Goal: Information Seeking & Learning: Find specific fact

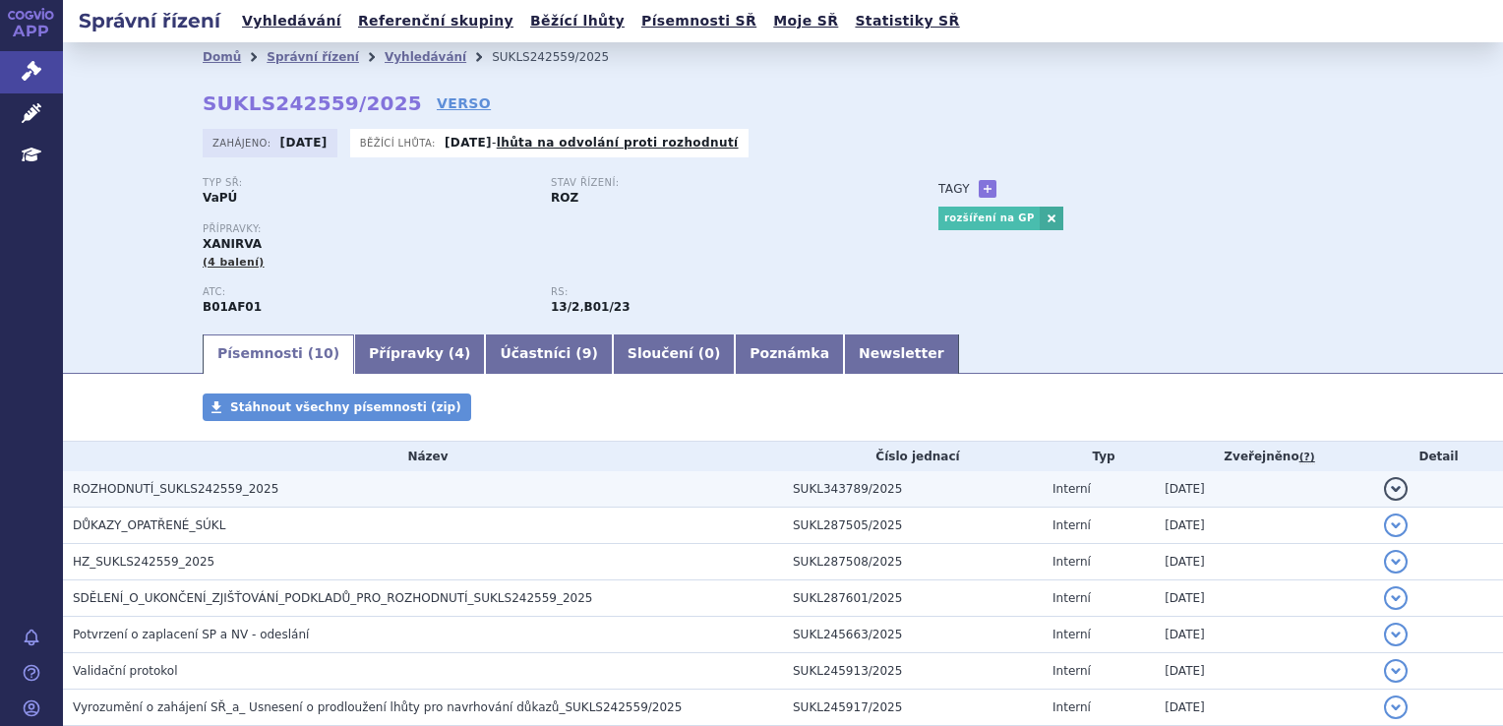
click at [129, 482] on h3 "ROZHODNUTÍ_SUKLS242559_2025" at bounding box center [428, 489] width 710 height 20
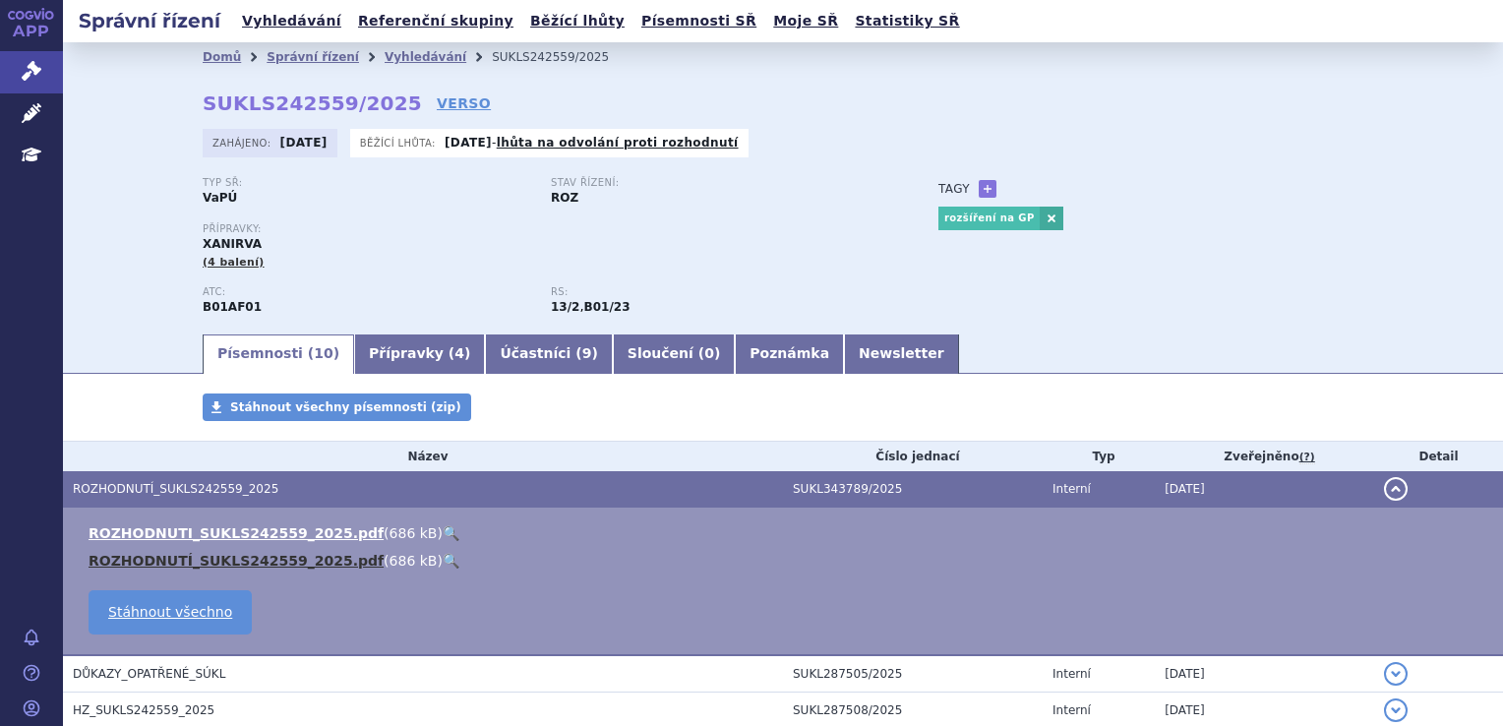
click at [130, 559] on link "ROZHODNUTÍ_SUKLS242559_2025.pdf" at bounding box center [236, 561] width 295 height 16
click at [371, 354] on link "Přípravky ( 4 )" at bounding box center [419, 353] width 131 height 39
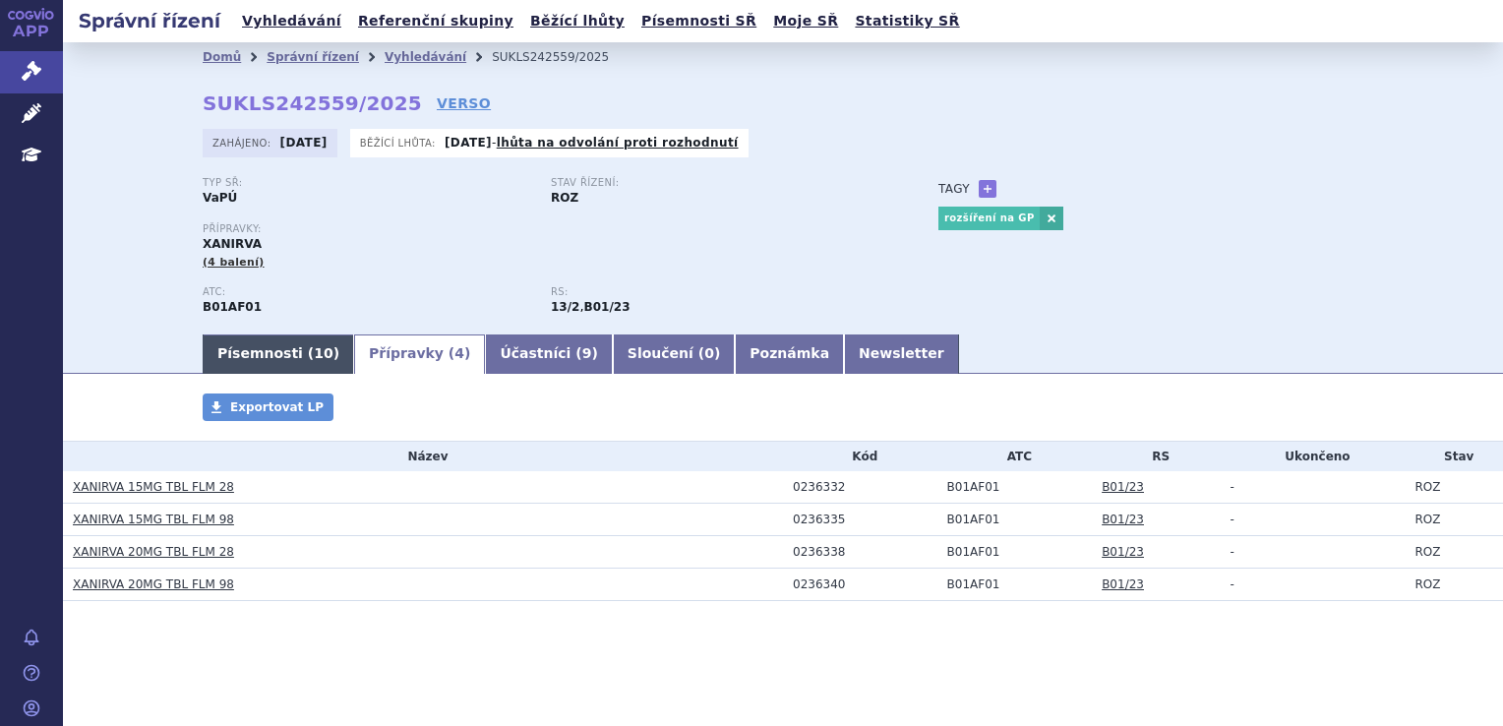
click at [282, 352] on link "Písemnosti ( 10 )" at bounding box center [278, 353] width 151 height 39
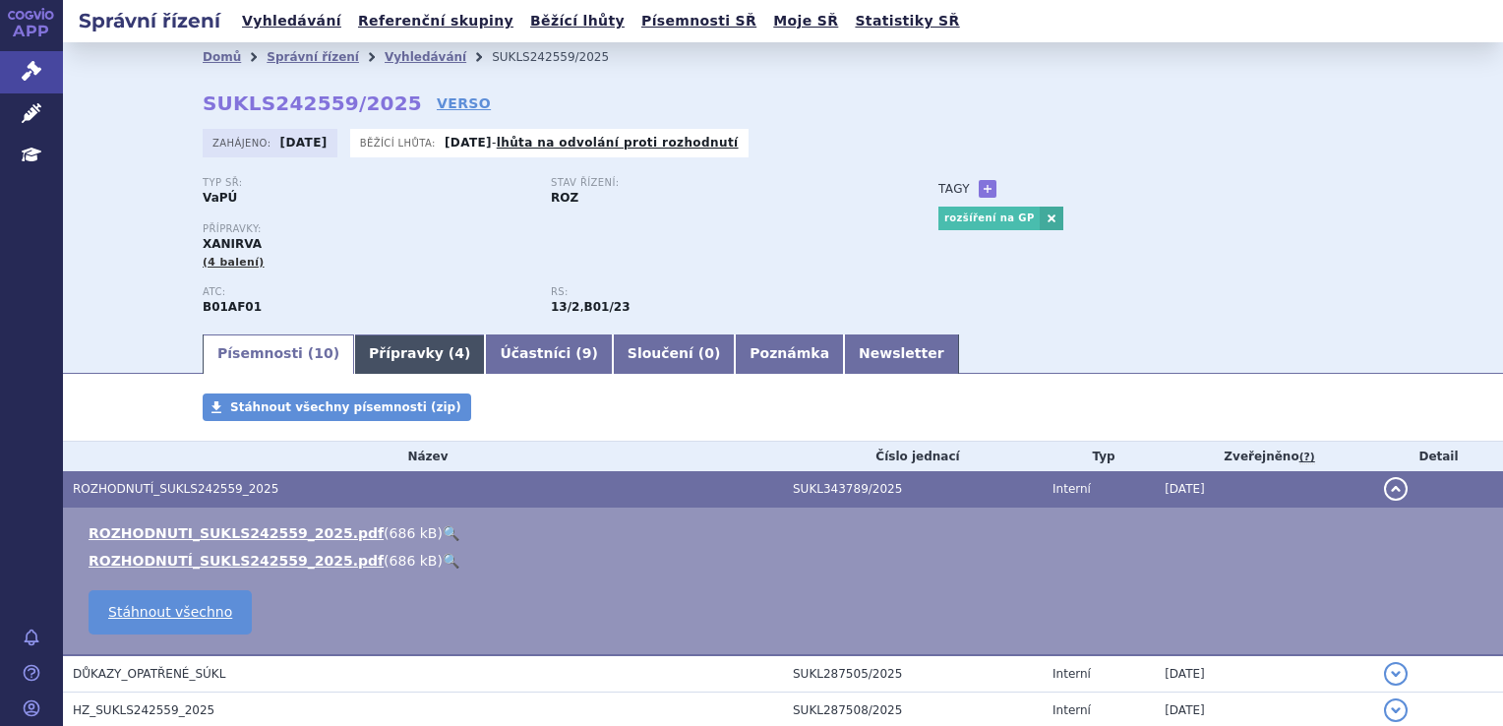
click at [435, 356] on link "Přípravky ( 4 )" at bounding box center [419, 353] width 131 height 39
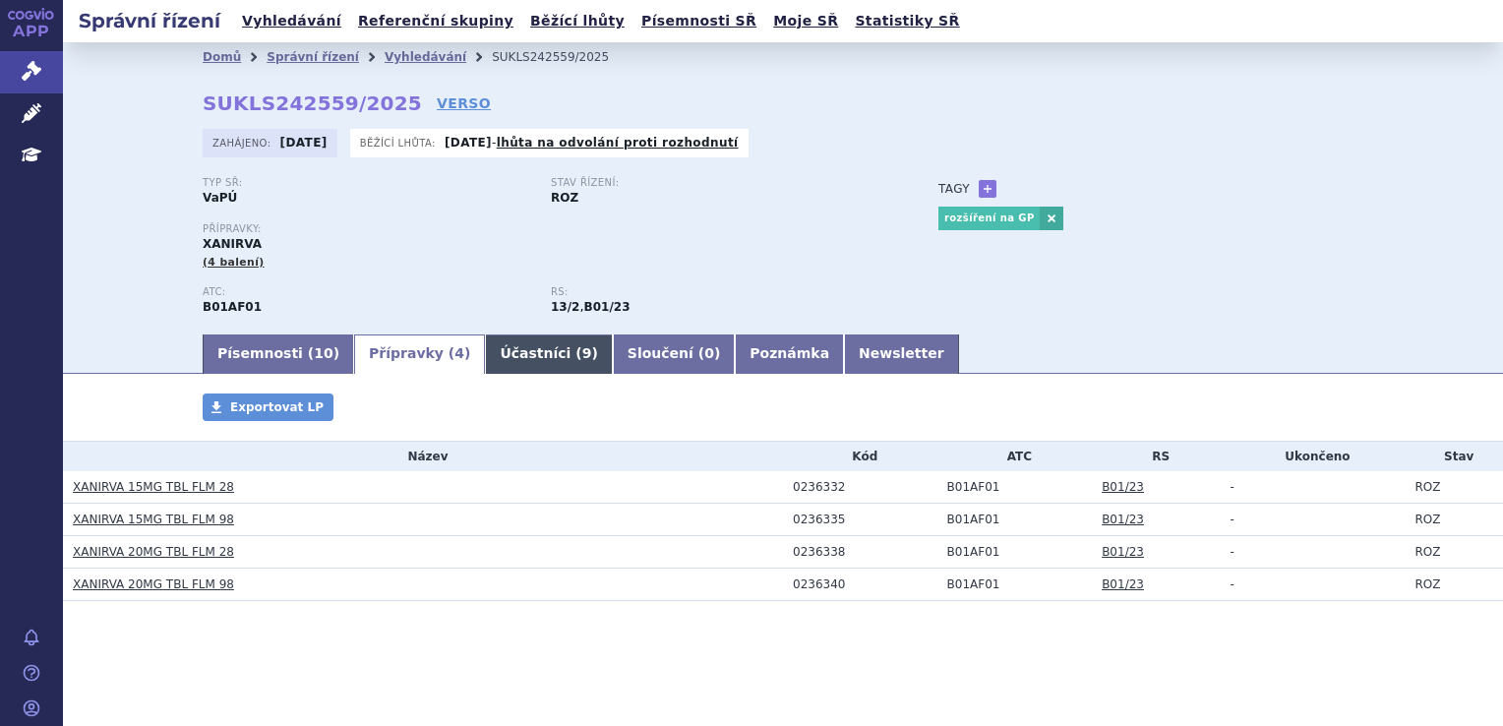
click at [485, 356] on link "Účastníci ( 9 )" at bounding box center [548, 353] width 127 height 39
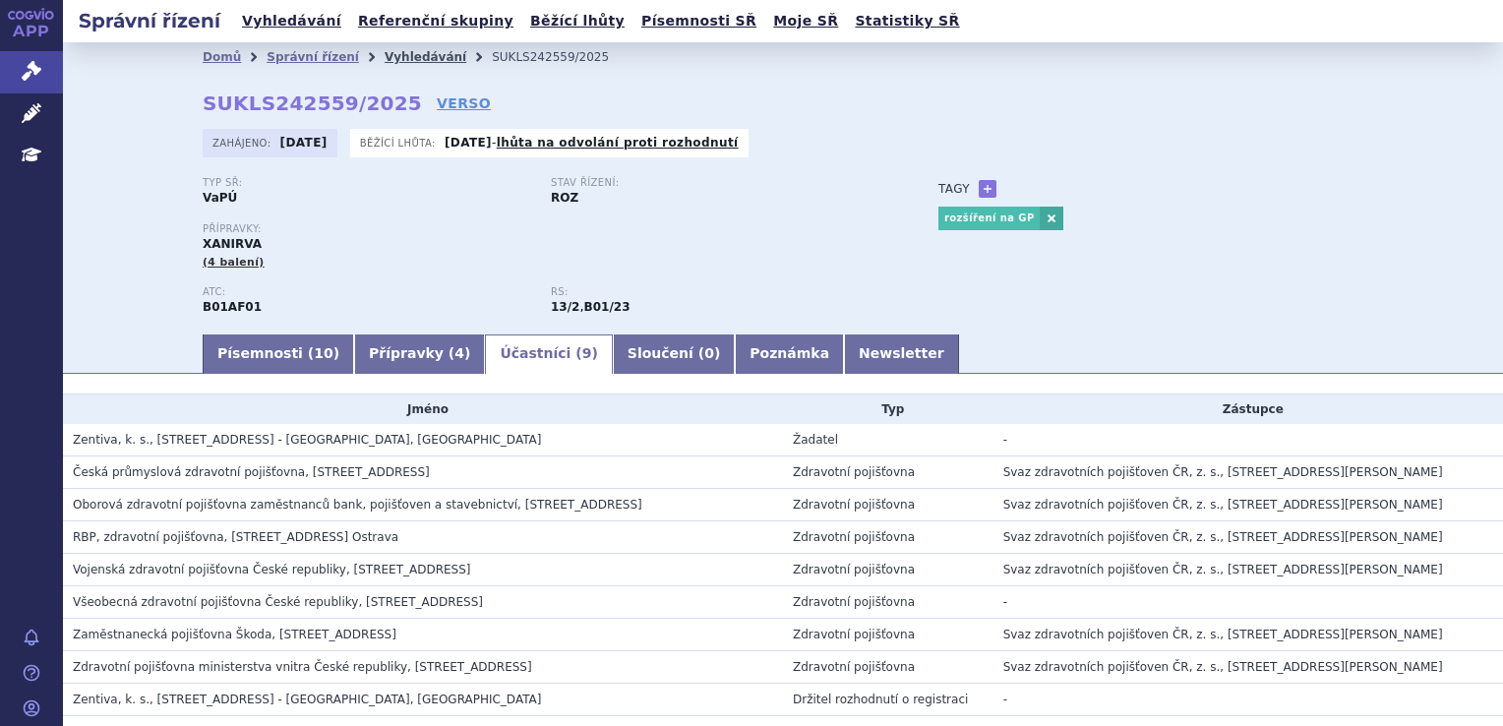
click at [412, 59] on link "Vyhledávání" at bounding box center [426, 57] width 82 height 14
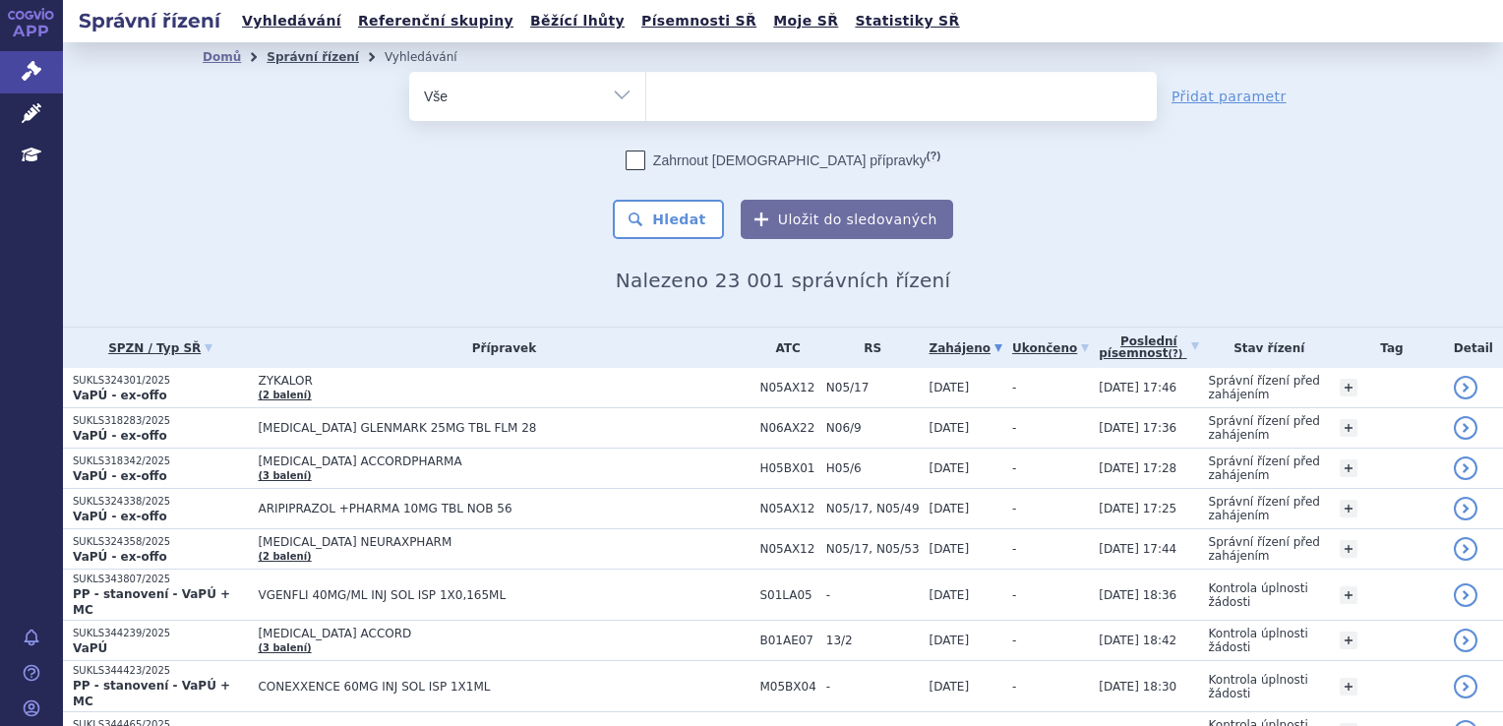
click at [307, 53] on link "Správní řízení" at bounding box center [313, 57] width 92 height 14
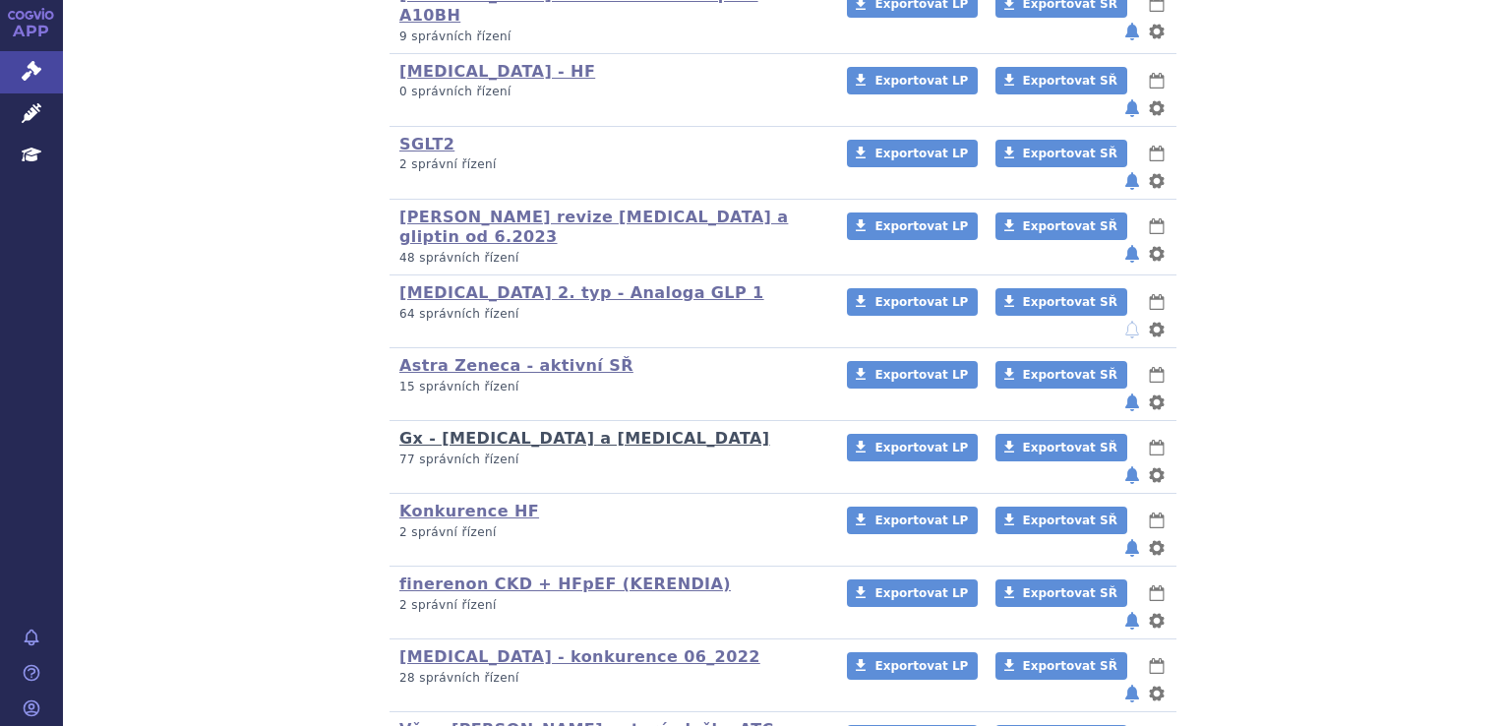
click at [445, 429] on link "Gx - Xarelto a Pradaxa" at bounding box center [584, 438] width 371 height 19
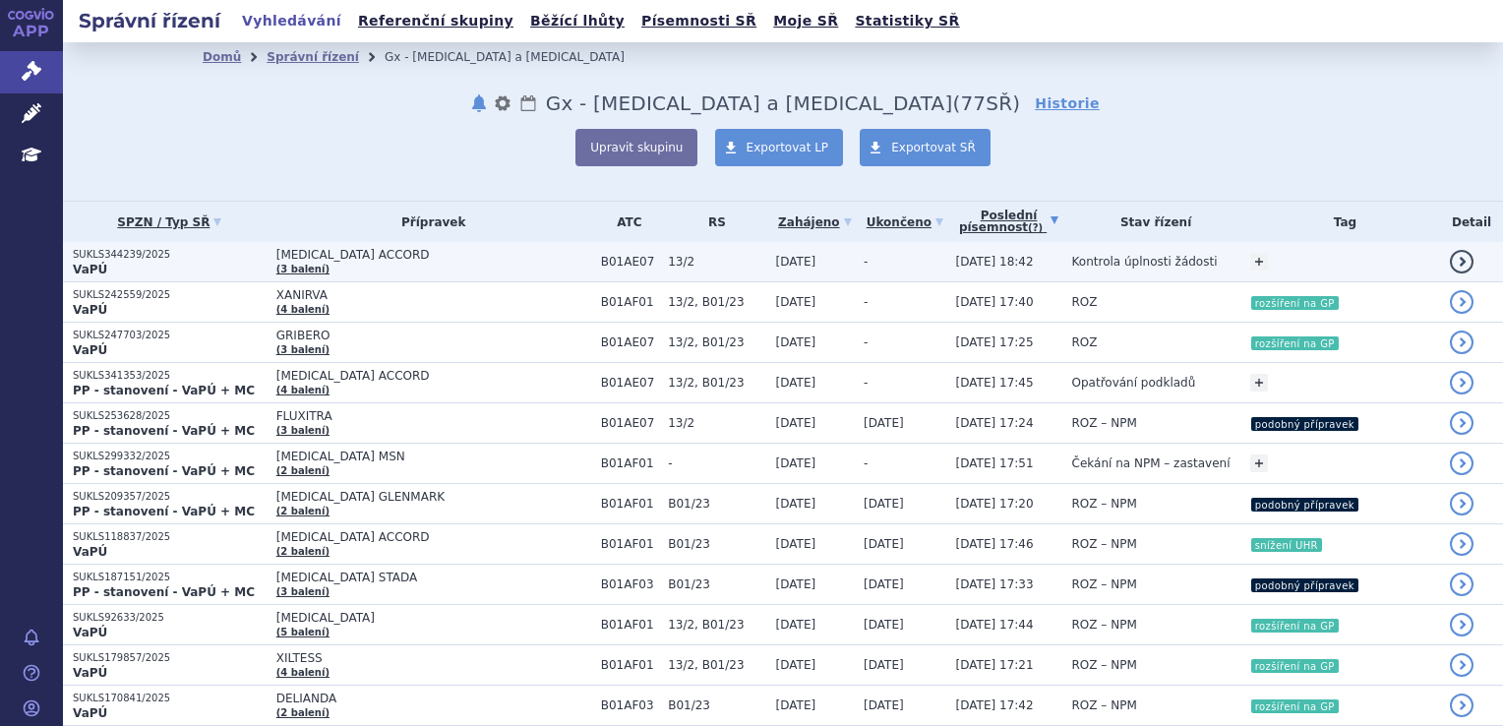
click at [475, 254] on span "[MEDICAL_DATA] ACCORD" at bounding box center [433, 255] width 315 height 14
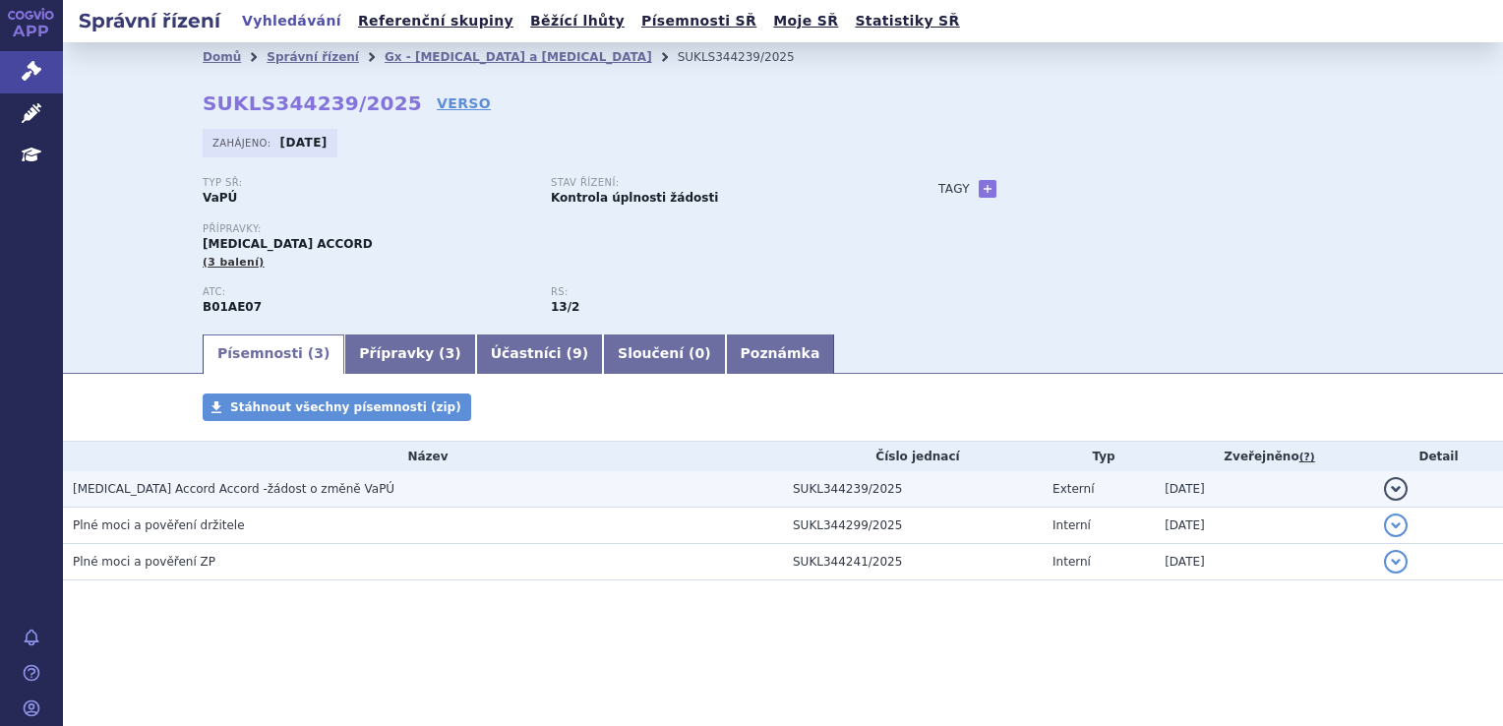
click at [253, 482] on h3 "[MEDICAL_DATA] Accord Accord -žádost o změně VaPÚ" at bounding box center [428, 489] width 710 height 20
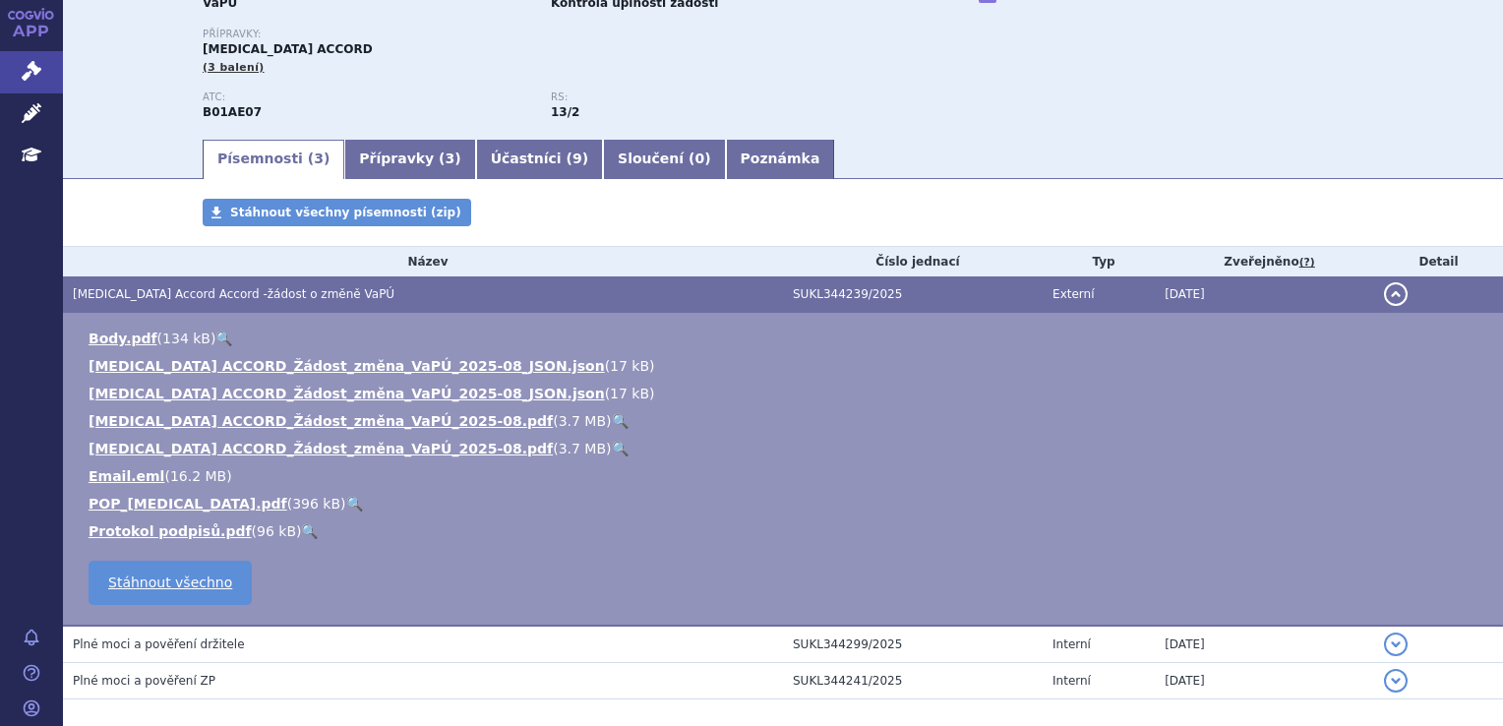
scroll to position [197, 0]
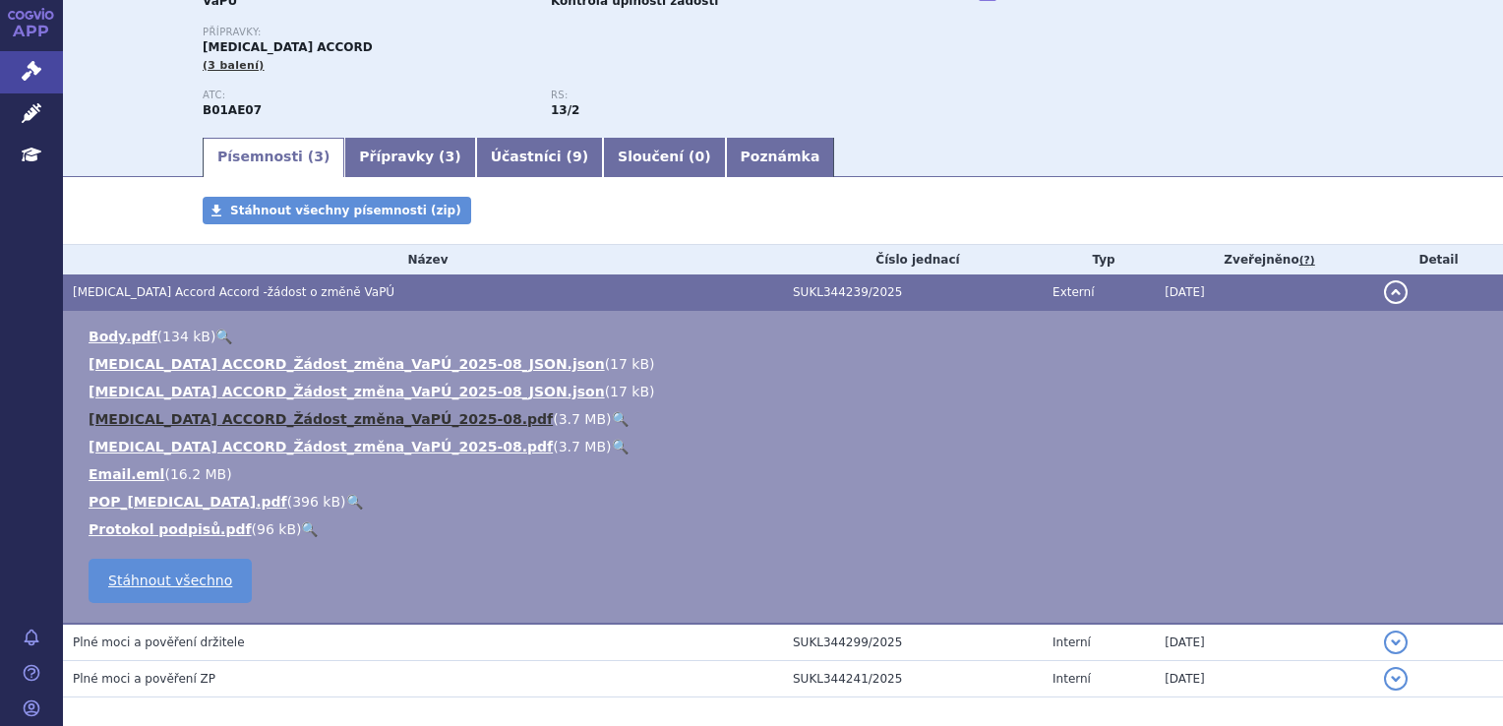
click at [305, 419] on link "[MEDICAL_DATA] ACCORD_Žádost_změna_VaPÚ_2025-08.pdf" at bounding box center [321, 419] width 464 height 16
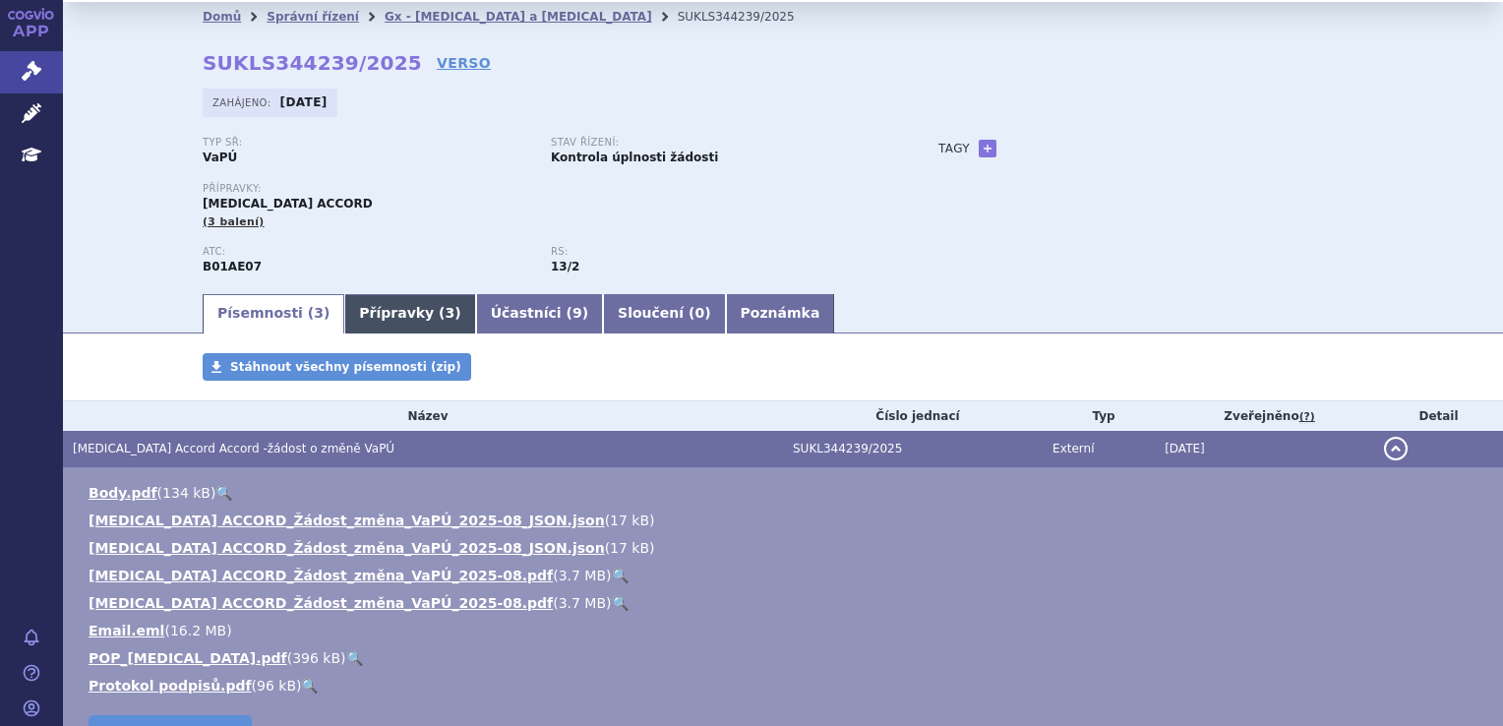
scroll to position [0, 0]
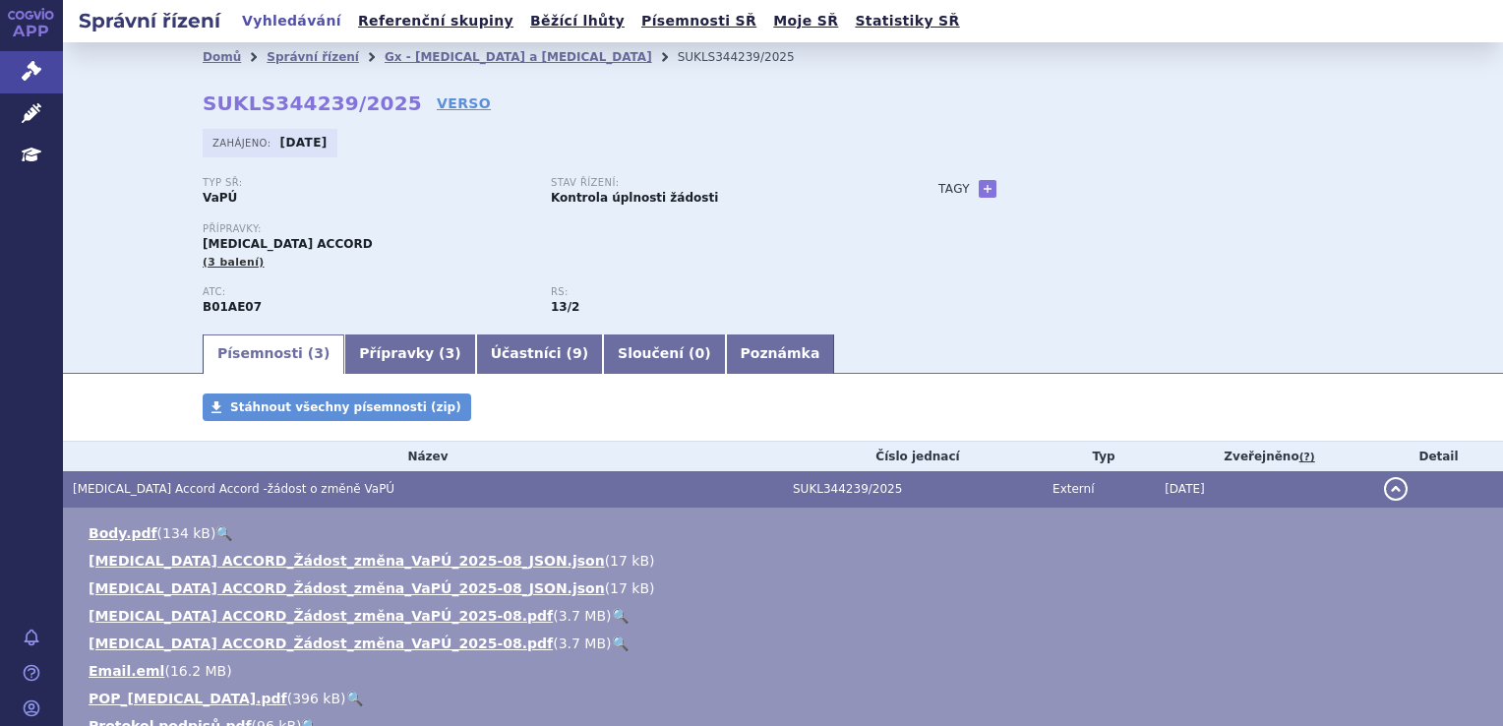
drag, startPoint x: 390, startPoint y: 244, endPoint x: 195, endPoint y: 239, distance: 195.8
click at [203, 239] on div "Přípravky: [MEDICAL_DATA] ACCORD (3 balení)" at bounding box center [551, 246] width 696 height 47
copy span "[MEDICAL_DATA] ACCORD"
click at [453, 57] on link "Gx - [MEDICAL_DATA] a [MEDICAL_DATA]" at bounding box center [518, 57] width 267 height 14
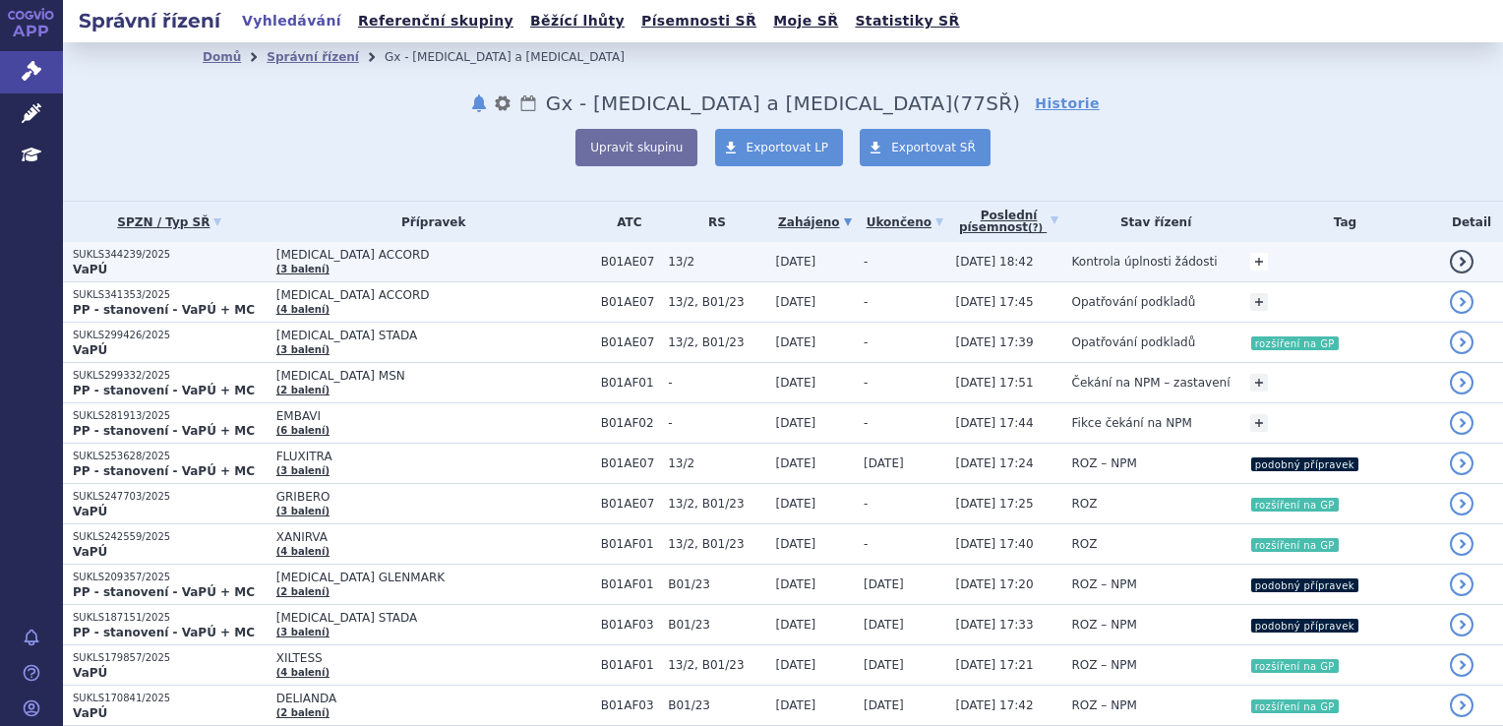
click at [1250, 262] on link "+" at bounding box center [1259, 262] width 18 height 18
click at [1117, 260] on span at bounding box center [1105, 265] width 142 height 26
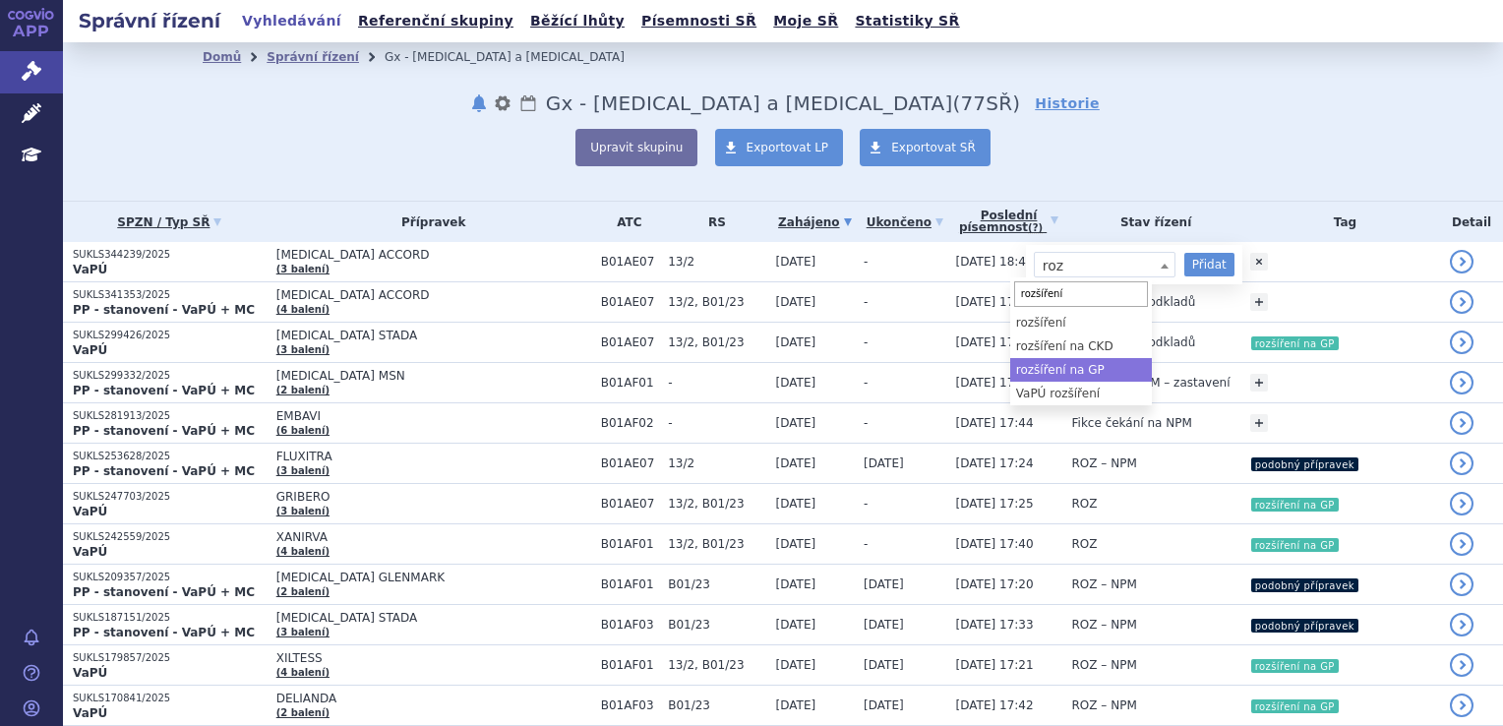
type input "rozšíření"
select select "rozšíření na GP"
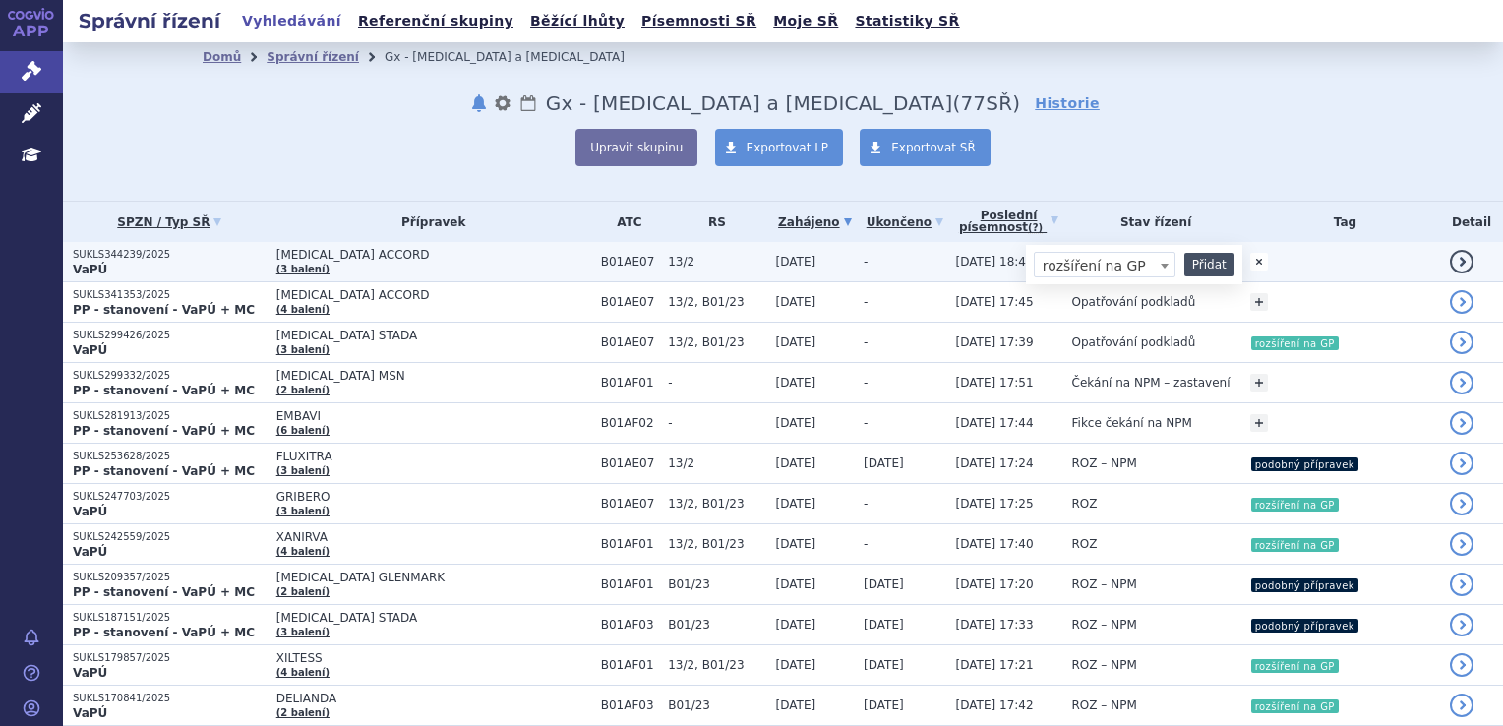
click at [1184, 264] on button "Přidat" at bounding box center [1209, 265] width 50 height 24
select select
click at [475, 250] on span "DABIGATRAN ETEXILATE ACCORD" at bounding box center [433, 255] width 315 height 14
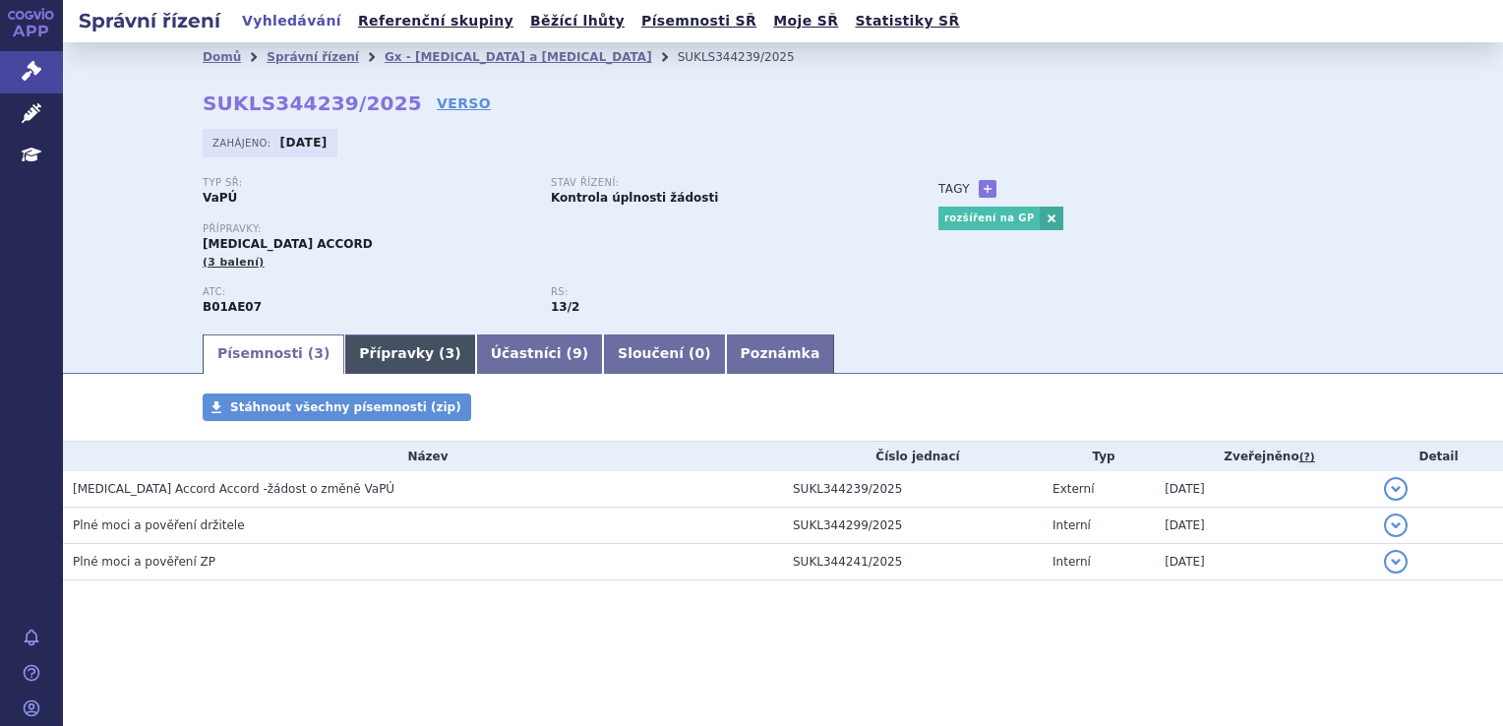
click at [382, 342] on link "Přípravky ( 3 )" at bounding box center [409, 353] width 131 height 39
click at [380, 348] on link "Přípravky ( 3 )" at bounding box center [409, 353] width 131 height 39
click at [378, 358] on link "Přípravky ( 3 )" at bounding box center [409, 353] width 131 height 39
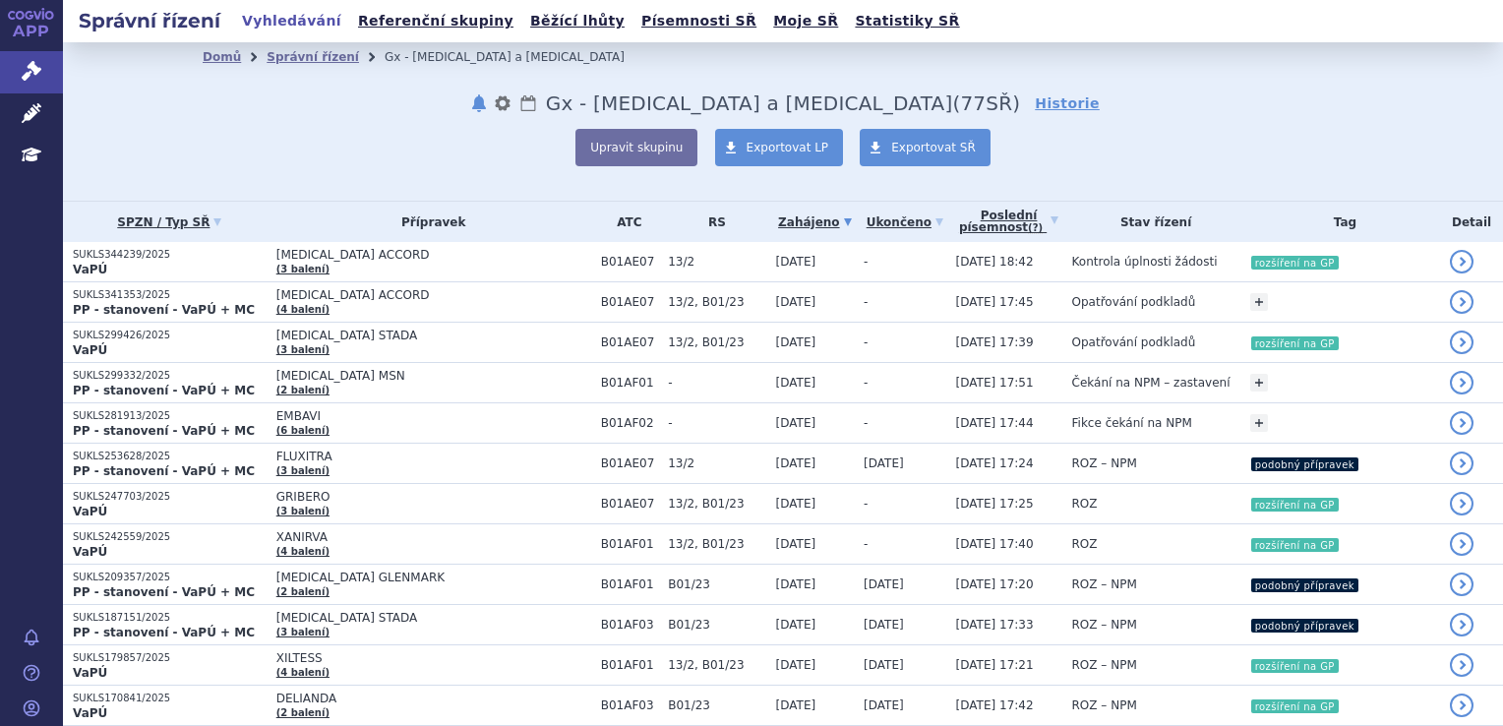
click at [361, 289] on span "[MEDICAL_DATA] ACCORD" at bounding box center [433, 295] width 315 height 14
click at [361, 289] on span "DABIGATRAN ETEXILATE ACCORD" at bounding box center [433, 295] width 315 height 14
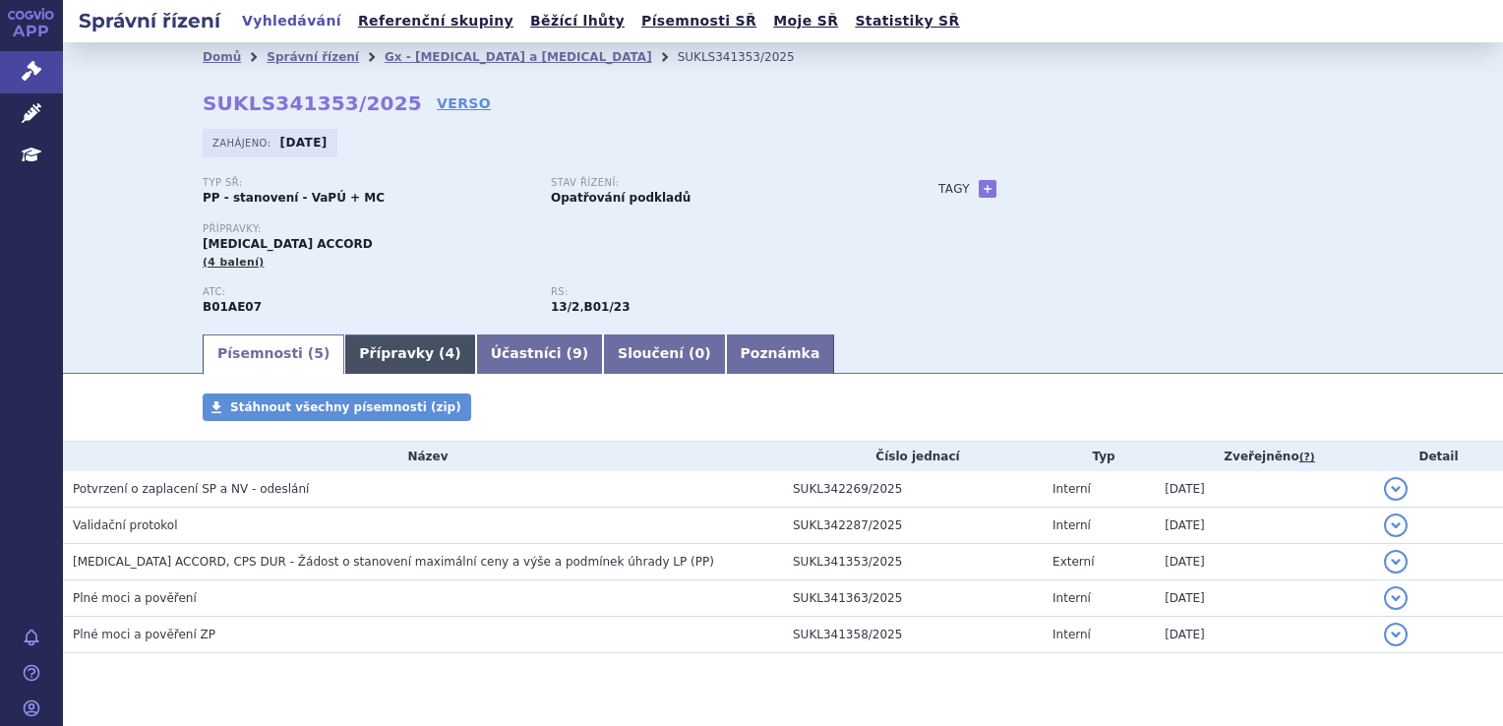
click at [421, 356] on link "Přípravky ( 4 )" at bounding box center [409, 353] width 131 height 39
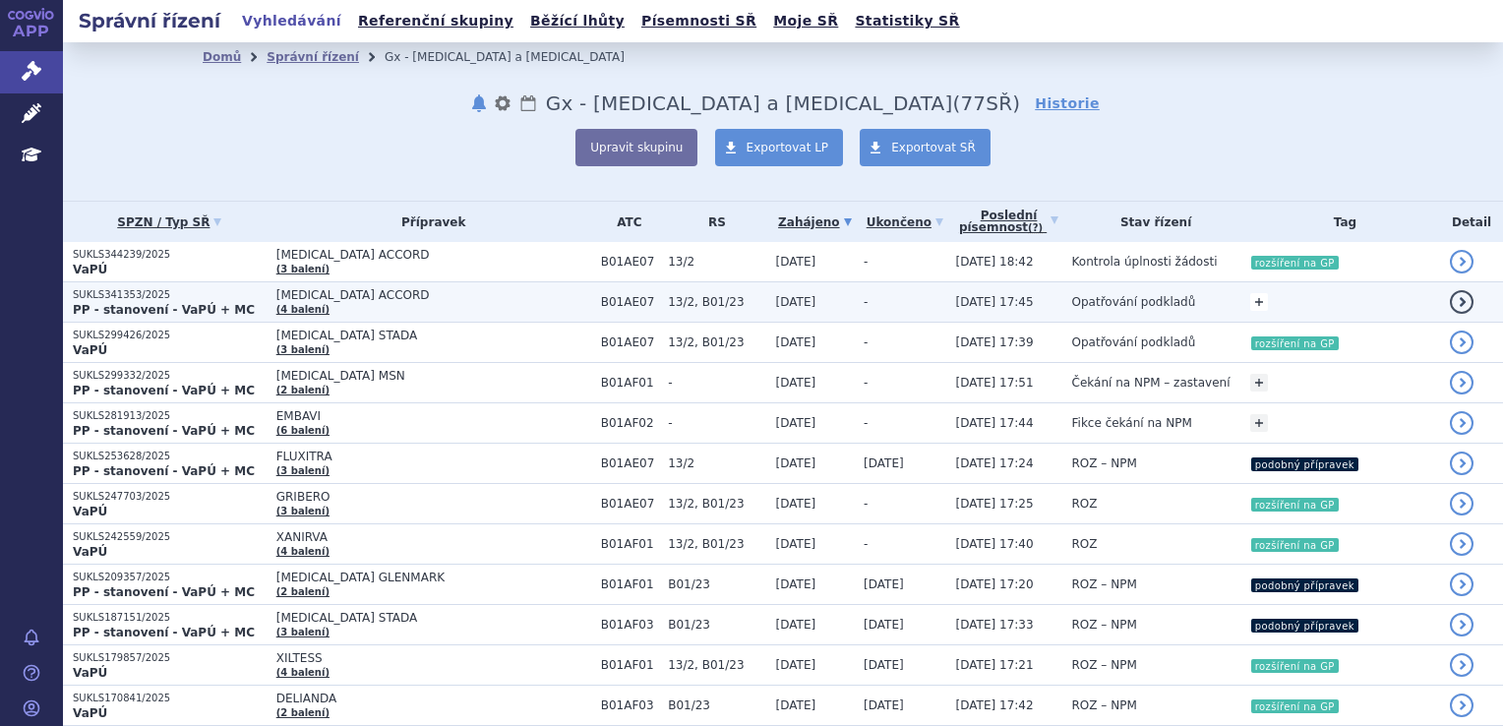
click at [1250, 301] on link "+" at bounding box center [1259, 302] width 18 height 18
click at [1071, 308] on span at bounding box center [1105, 305] width 142 height 26
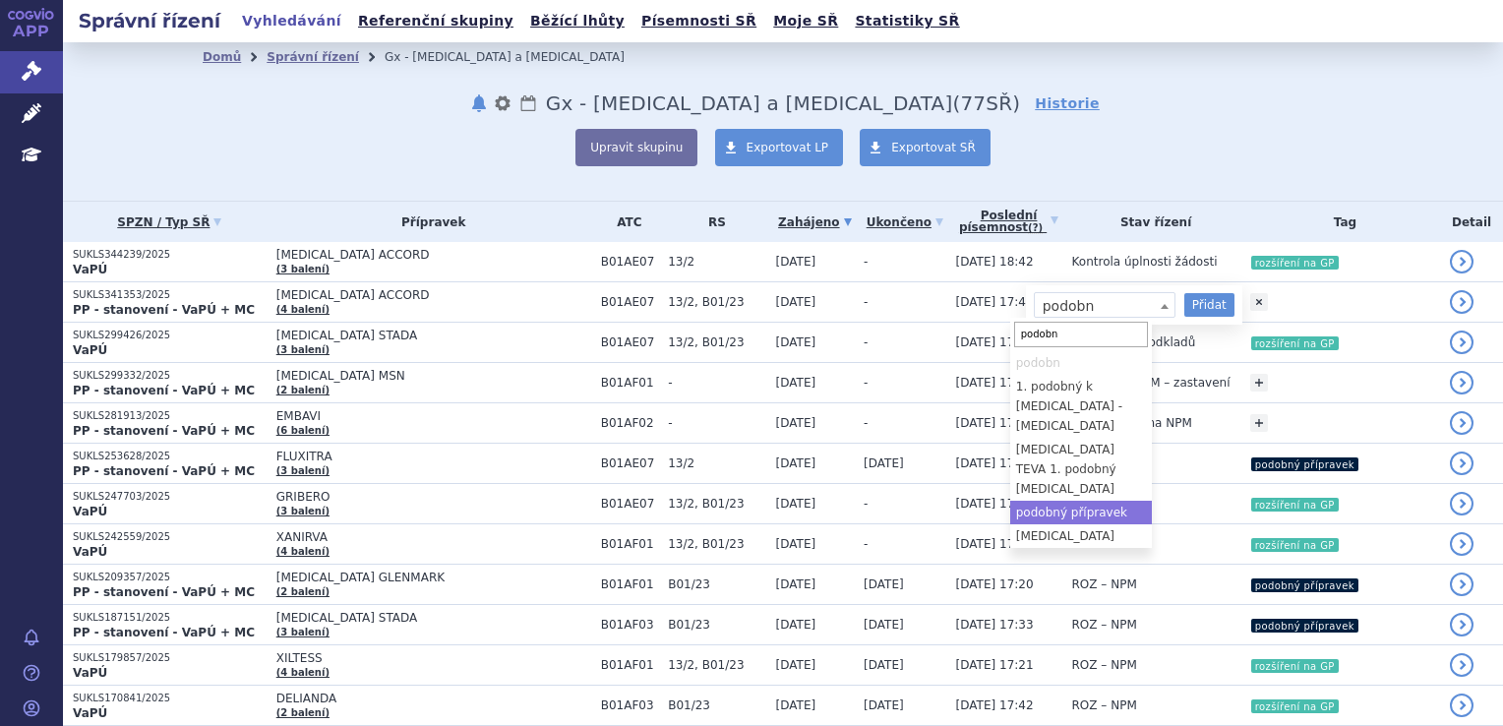
type input "podobn"
select select "podobný přípravek"
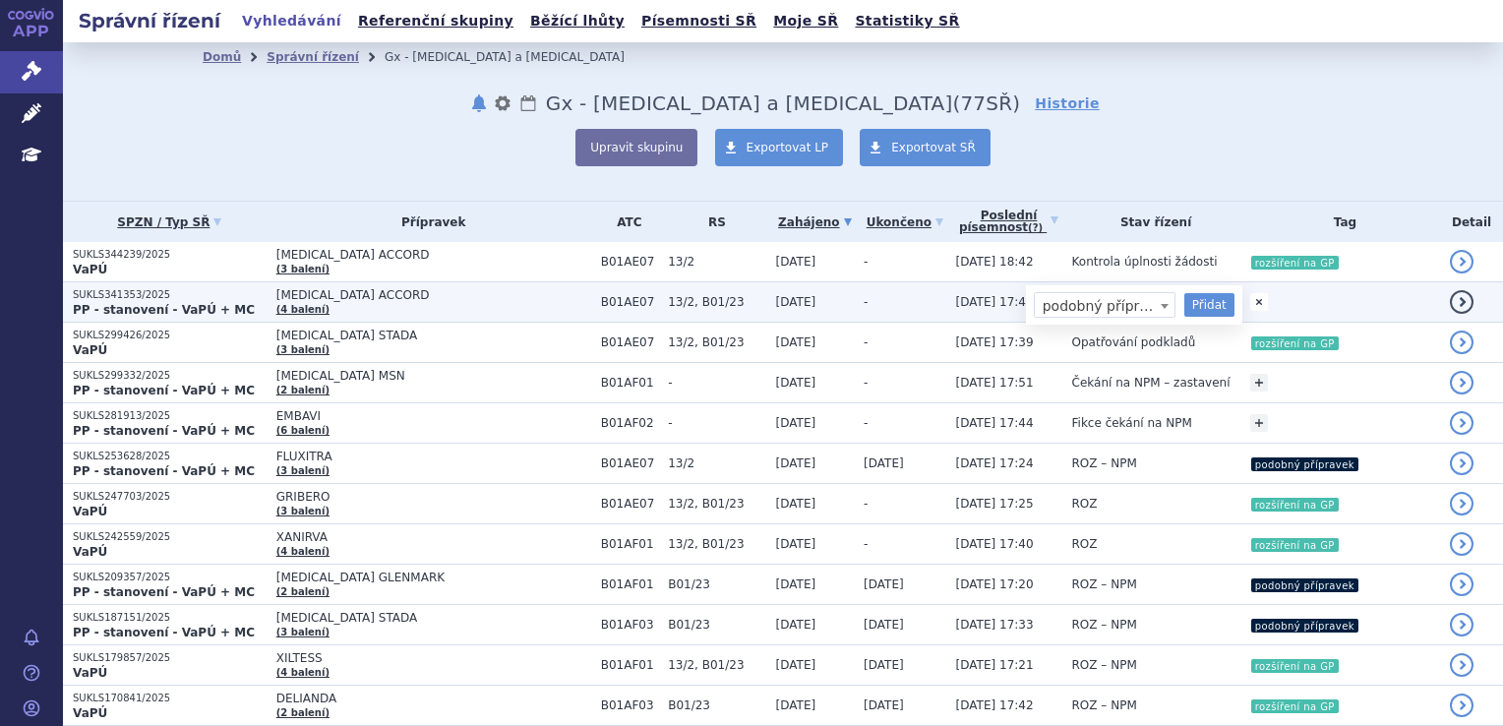
click at [1179, 285] on div "podobn podobný přípravek podobný přípravek Přidat" at bounding box center [1134, 304] width 216 height 39
click at [1250, 299] on link "+" at bounding box center [1259, 302] width 18 height 18
click at [1184, 307] on button "Přidat" at bounding box center [1209, 305] width 50 height 24
select select
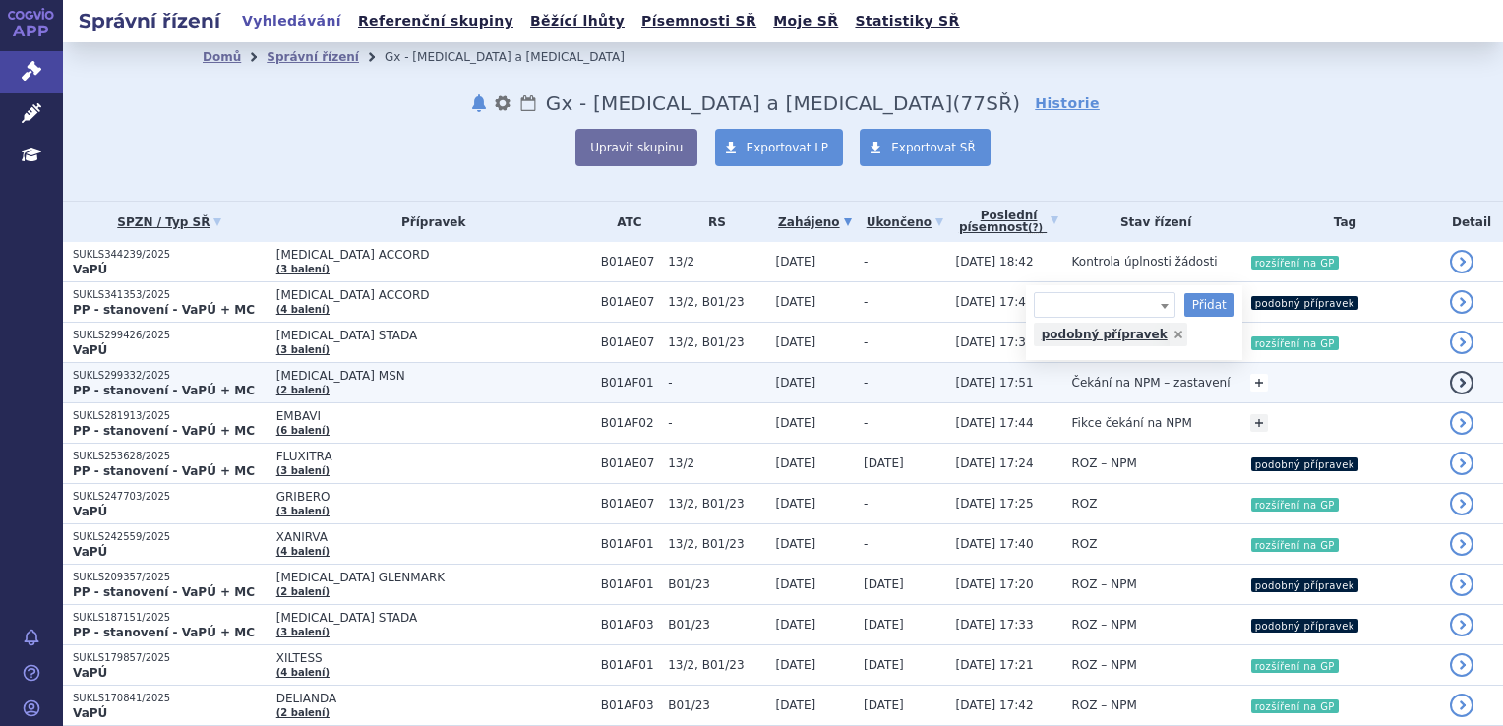
click at [1250, 387] on link "+" at bounding box center [1259, 383] width 18 height 18
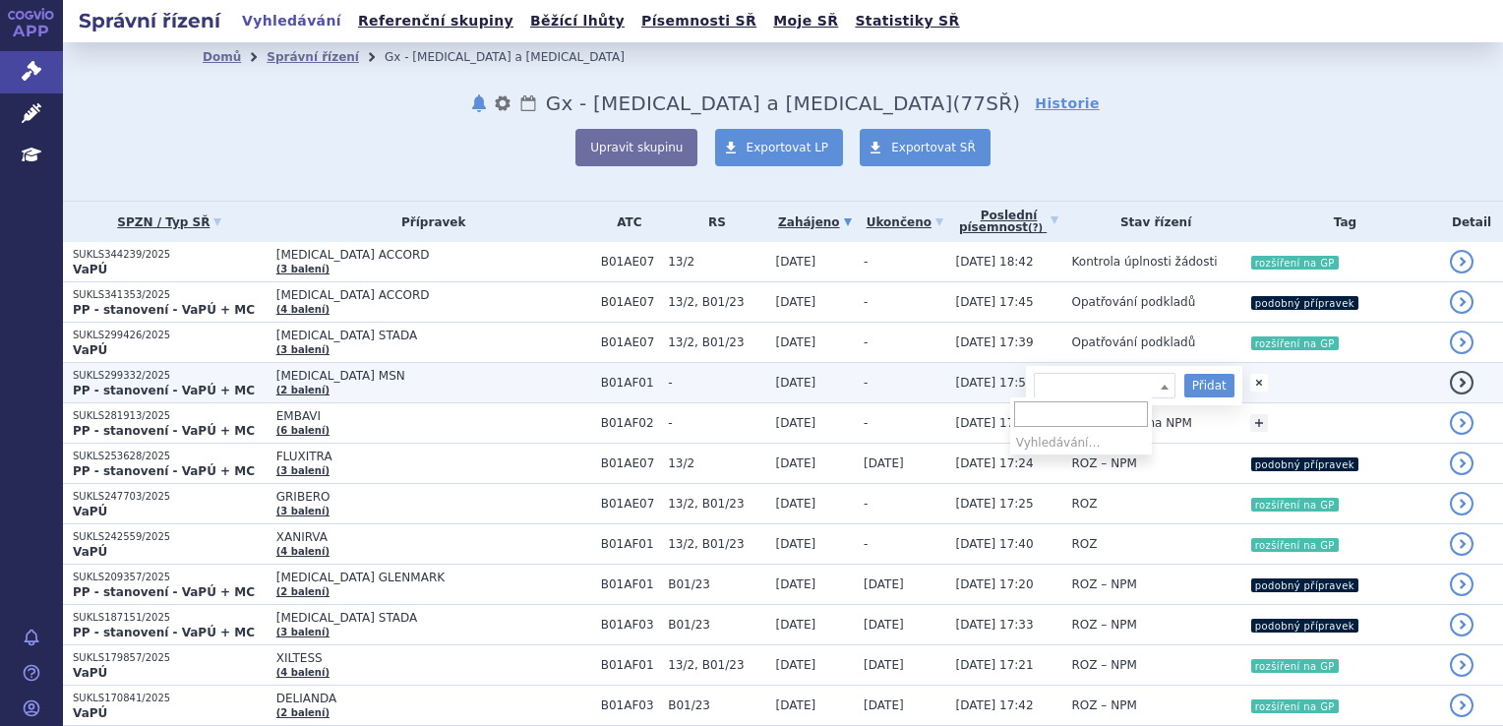
click at [1114, 387] on span at bounding box center [1105, 386] width 142 height 26
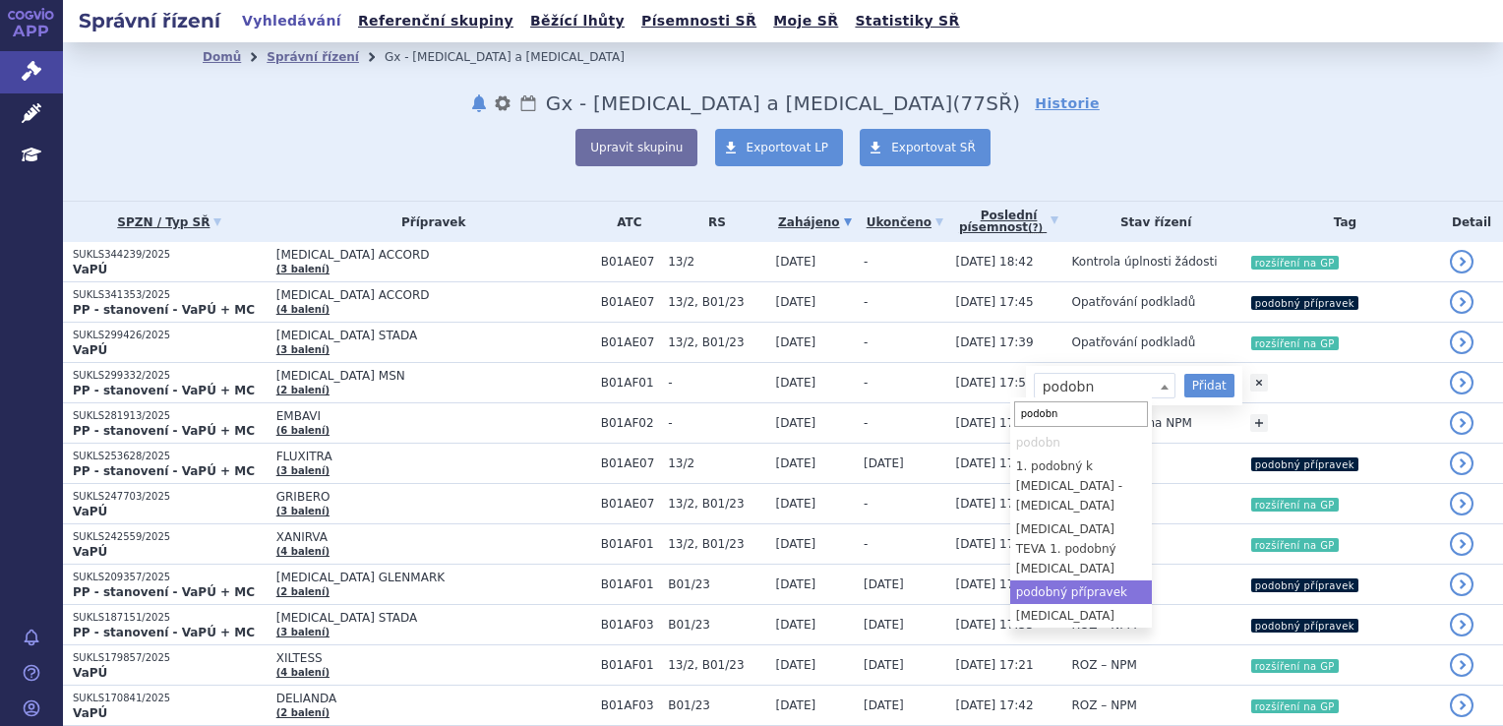
type input "podobn"
select select "podobný přípravek"
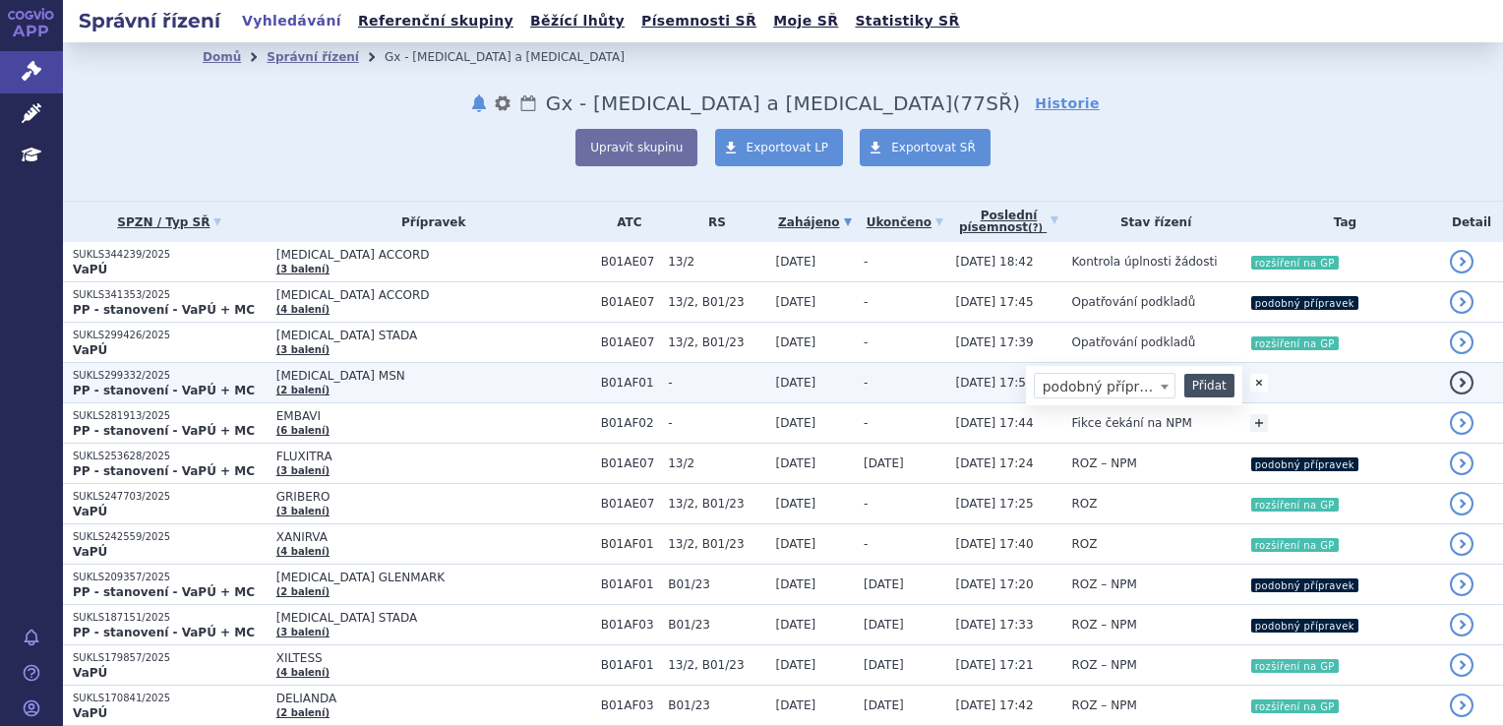
click at [1184, 383] on button "Přidat" at bounding box center [1209, 386] width 50 height 24
select select
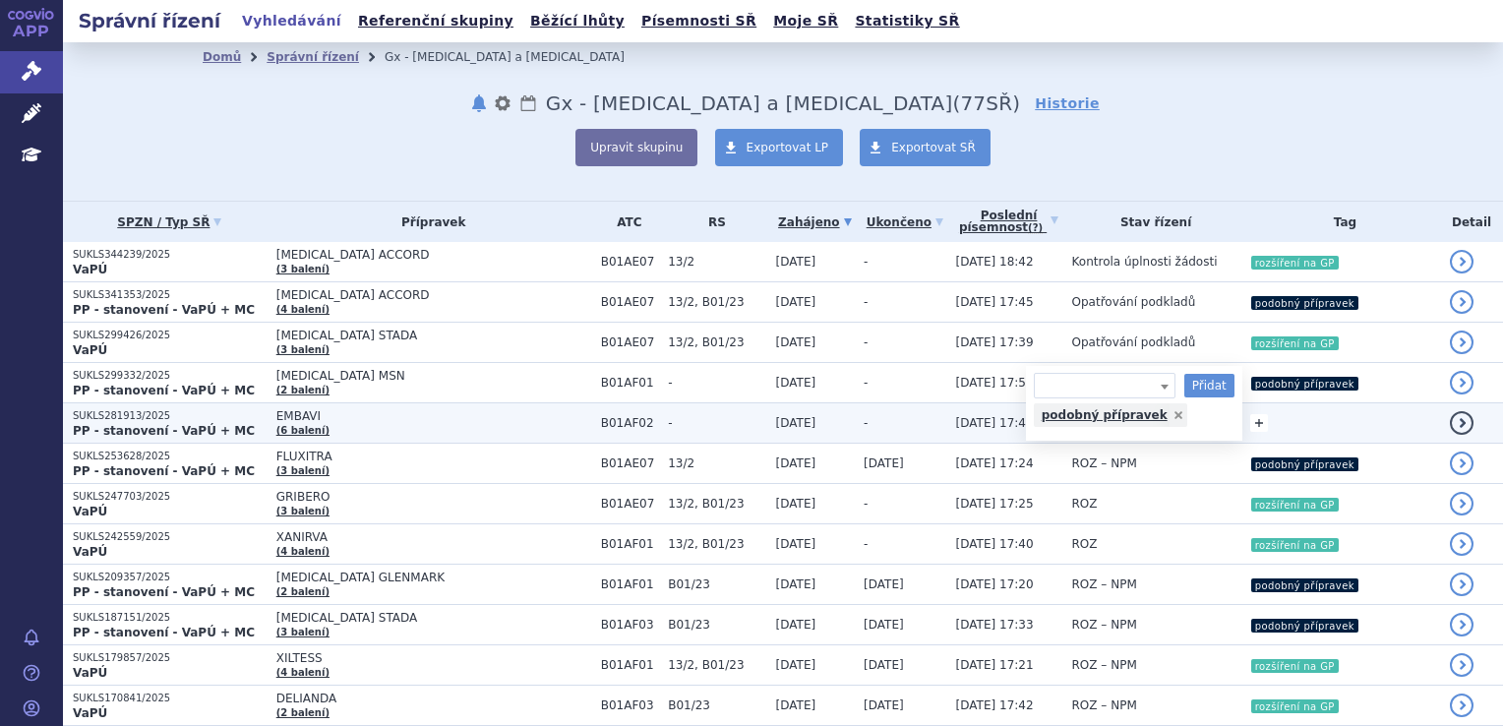
click at [1250, 423] on link "+" at bounding box center [1259, 423] width 18 height 18
click at [1050, 417] on span at bounding box center [1105, 426] width 142 height 26
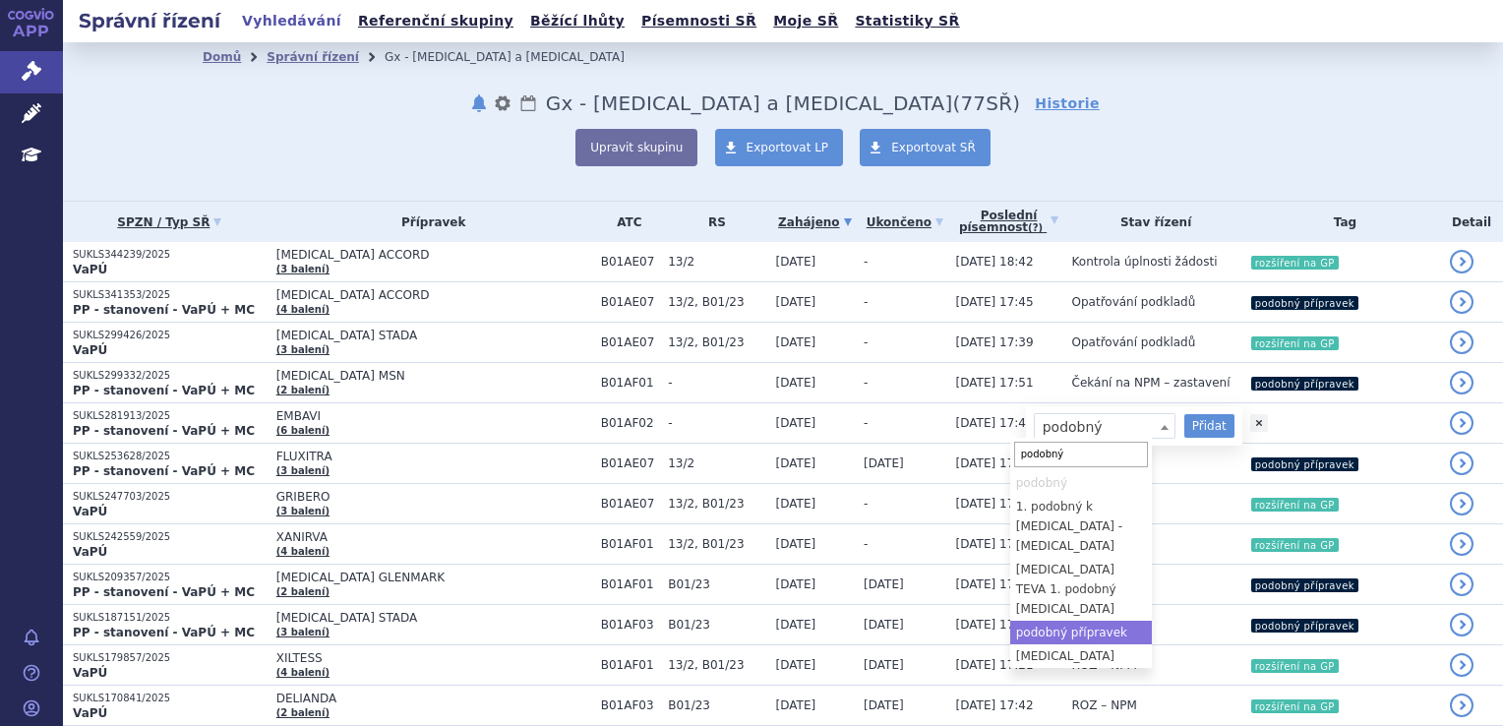
type input "podobný"
select select "podobný přípravek"
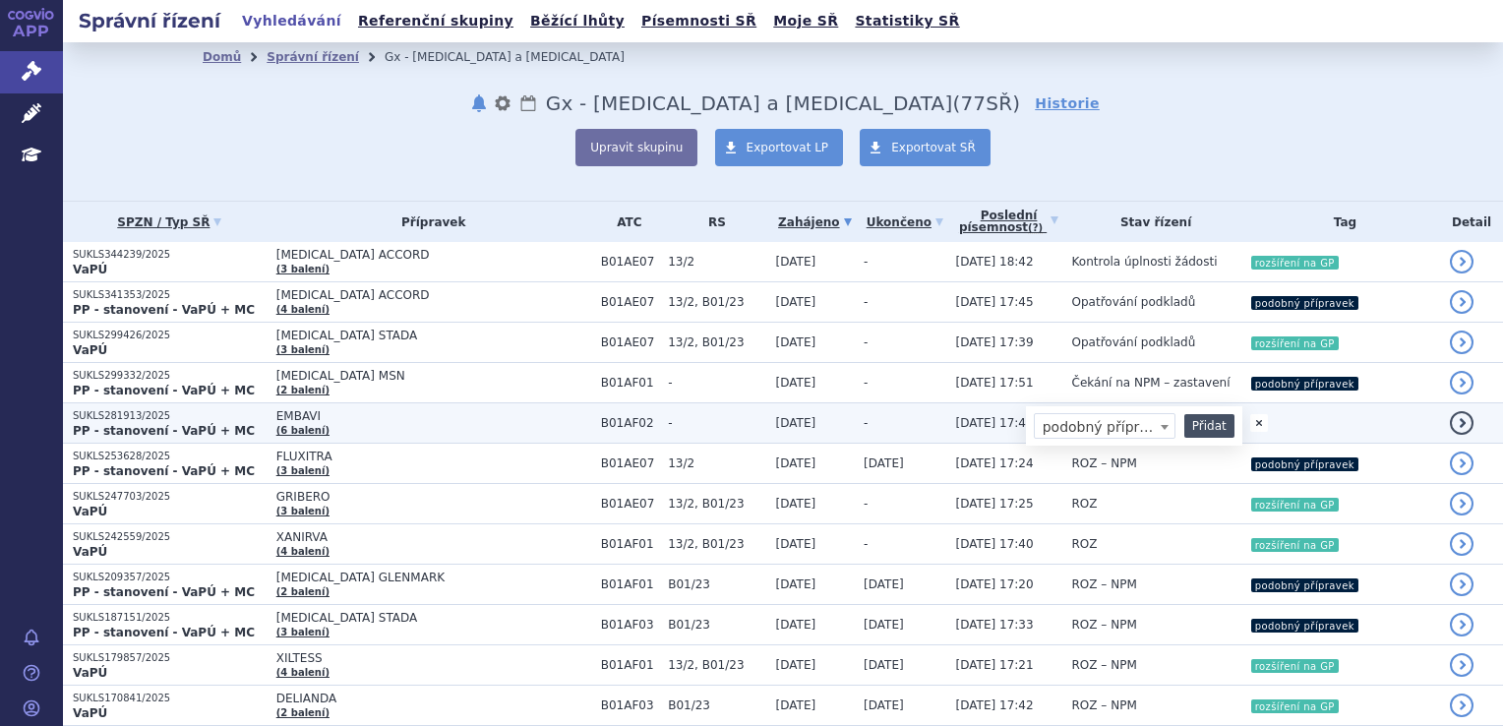
click at [1203, 415] on button "Přidat" at bounding box center [1209, 426] width 50 height 24
select select
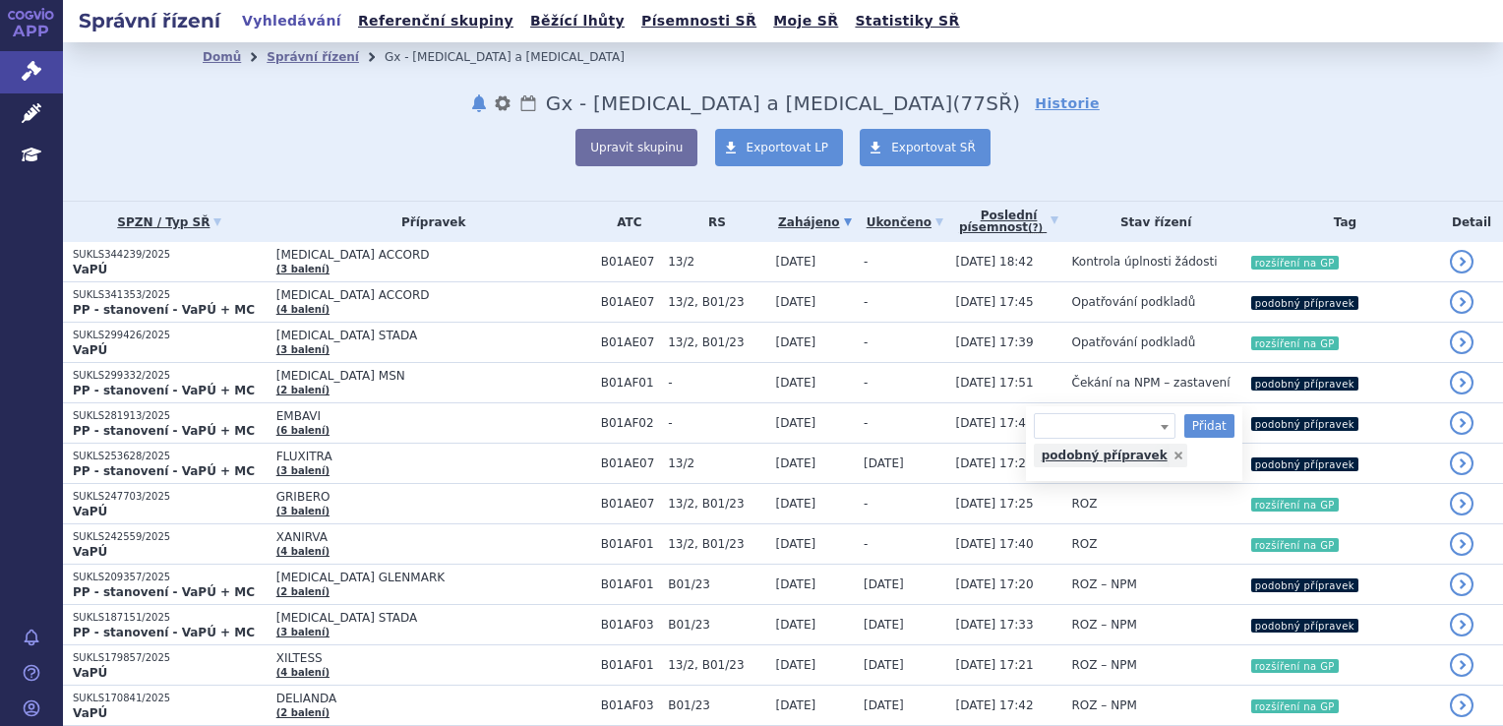
click at [1309, 126] on div "Domů Správní řízení Gx - Xarelto a Pradaxa notifikace nastavení Přejmenovat Sma…" at bounding box center [782, 119] width 1239 height 94
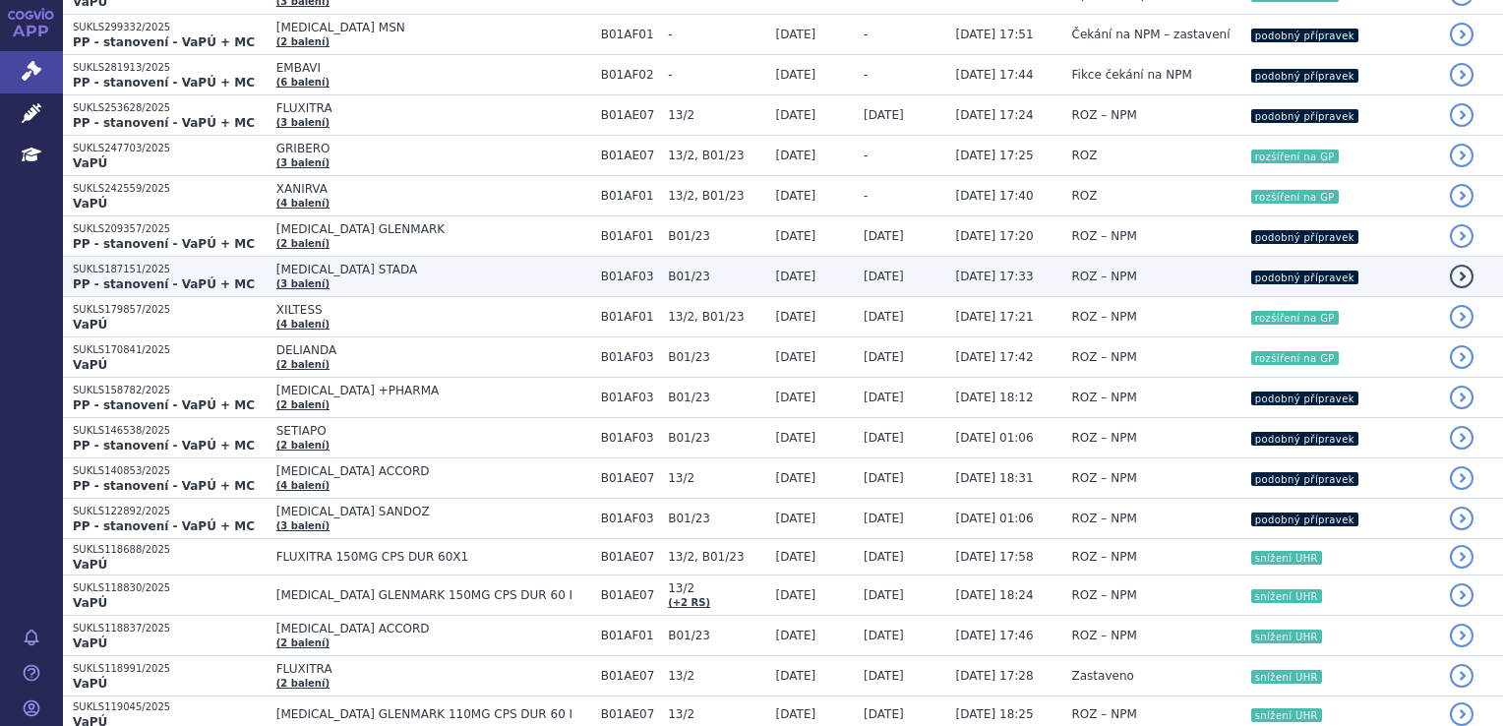
scroll to position [492, 0]
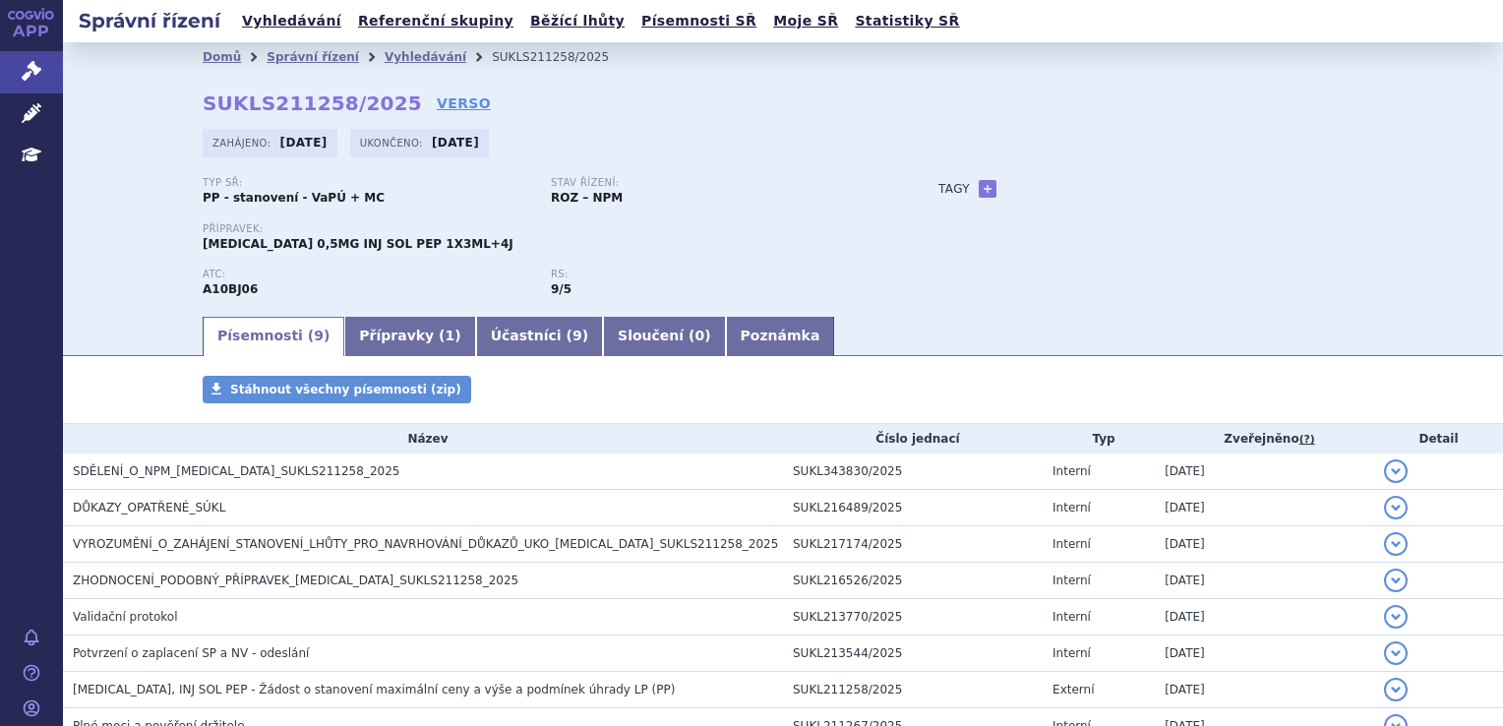
click at [892, 254] on div "Typ SŘ: PP - stanovení - VaPÚ + MC Stav řízení: ROZ – NPM Přípravek: [MEDICAL_D…" at bounding box center [783, 245] width 1160 height 137
click at [362, 342] on link "Přípravky ( 1 )" at bounding box center [409, 336] width 131 height 39
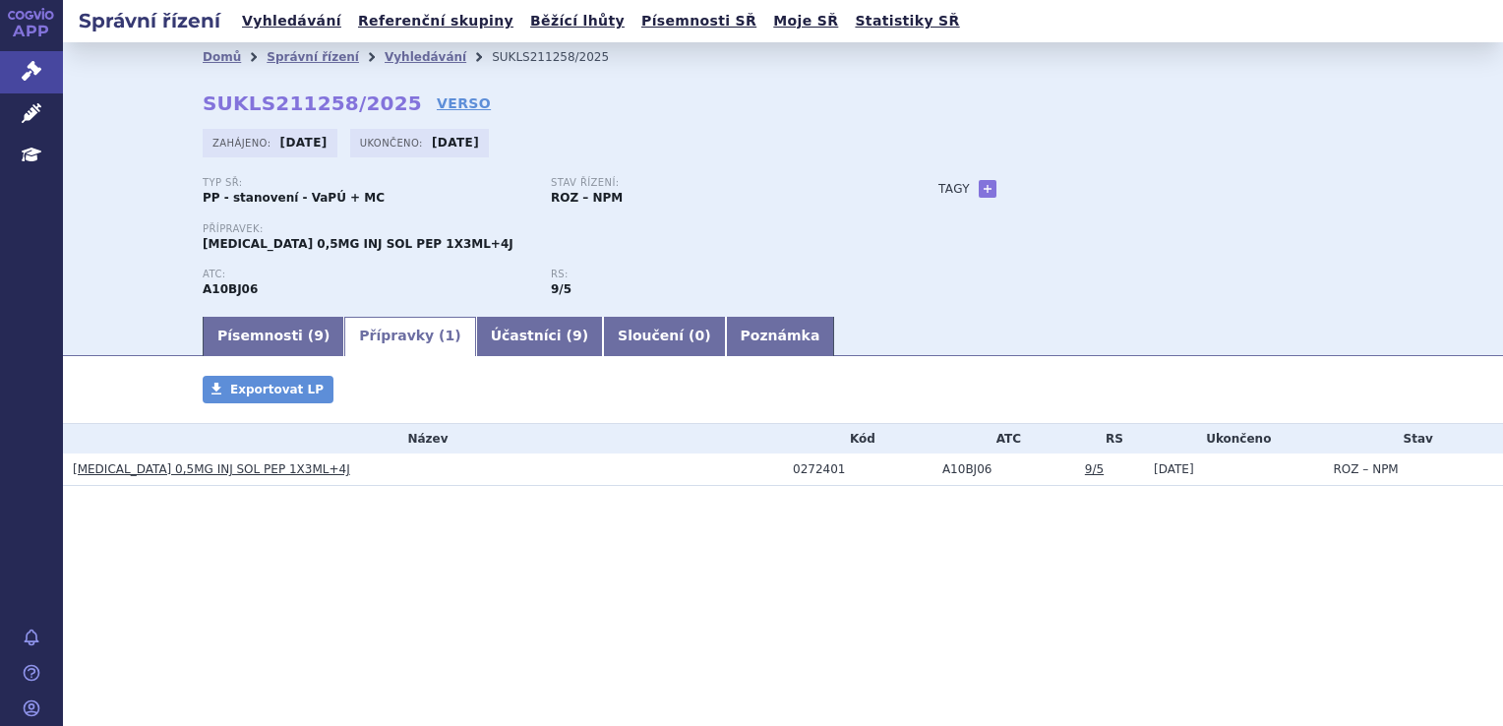
click at [234, 470] on link "[MEDICAL_DATA] 0,5MG INJ SOL PEP 1X3ML+4J" at bounding box center [211, 469] width 277 height 14
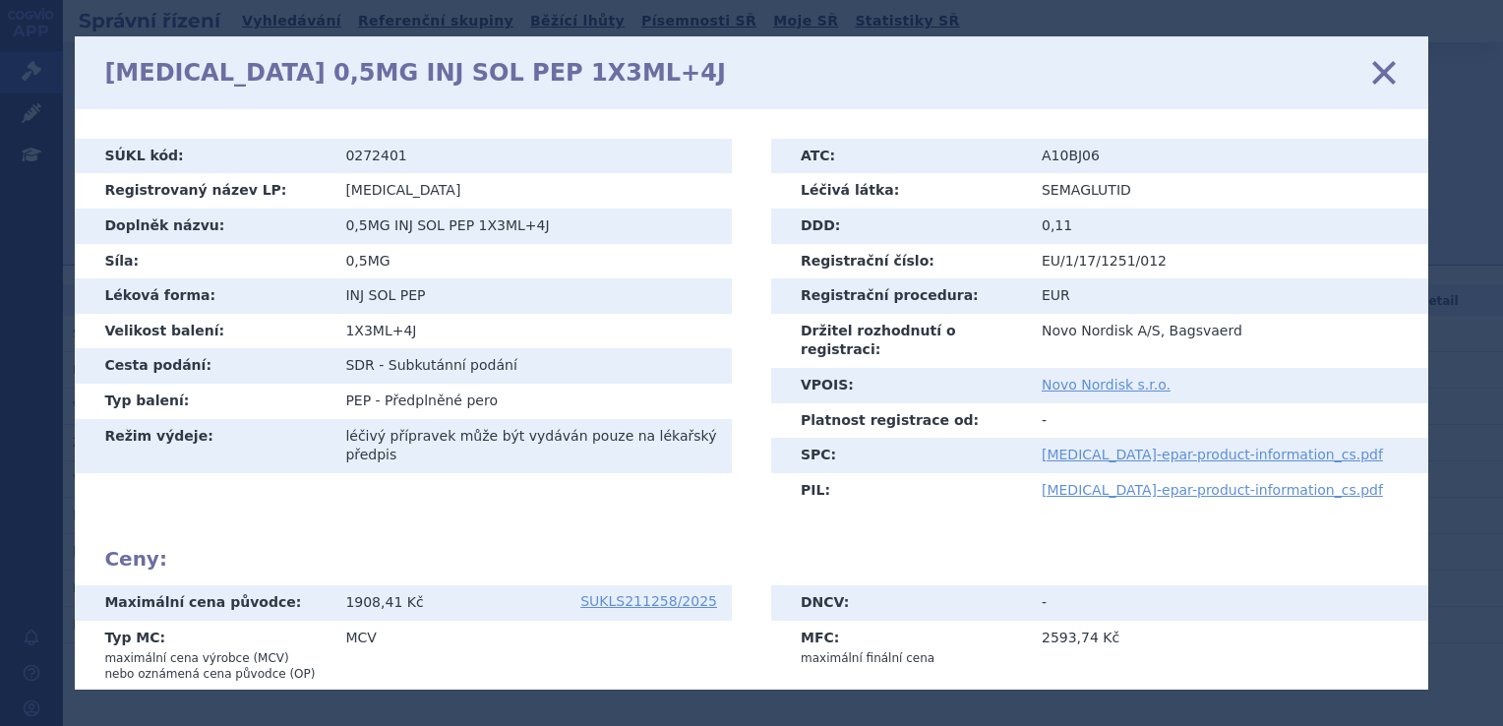
click at [1386, 74] on icon at bounding box center [1382, 72] width 41 height 41
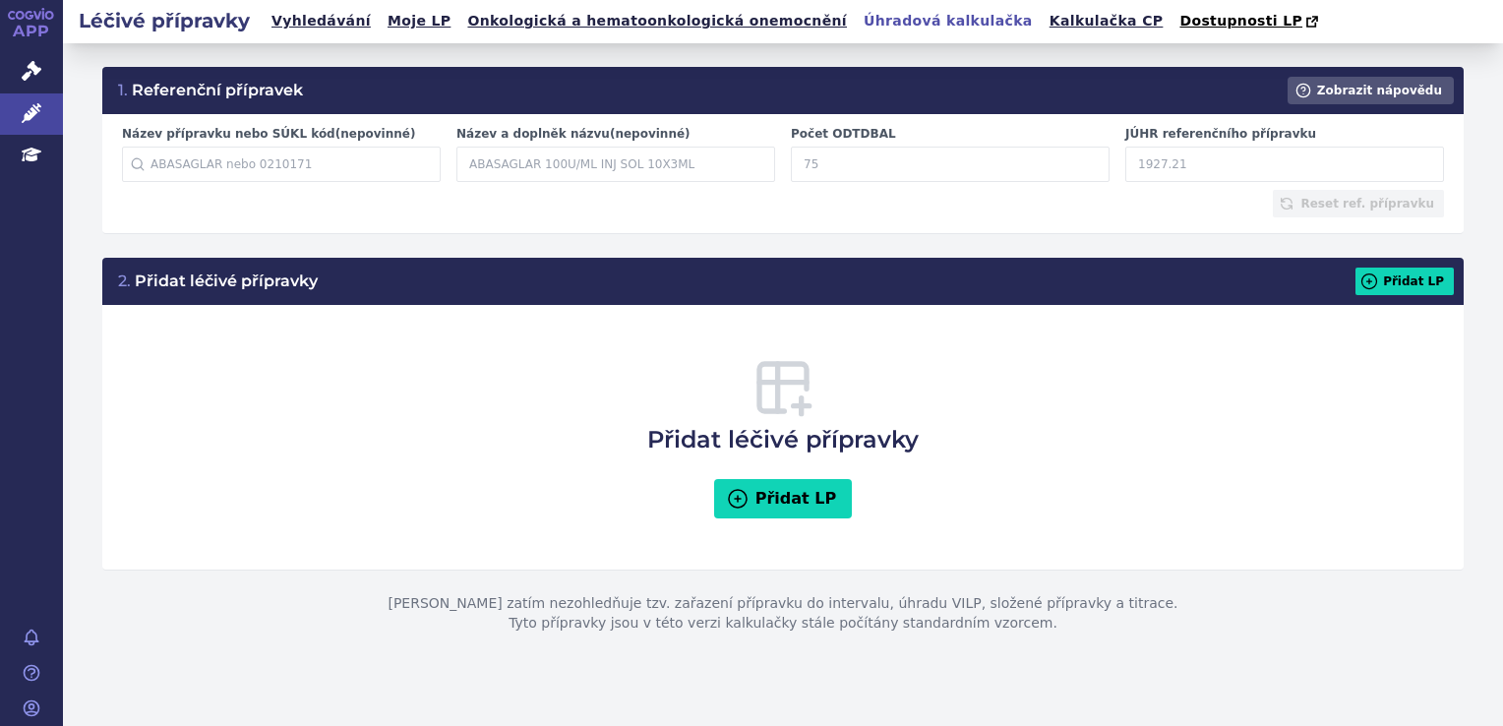
click at [567, 157] on input "Název a doplněk názvu (nepovinné)" at bounding box center [615, 164] width 319 height 35
type input "[MEDICAL_DATA]"
click at [60, 108] on link "Léčivé přípravky" at bounding box center [31, 113] width 63 height 41
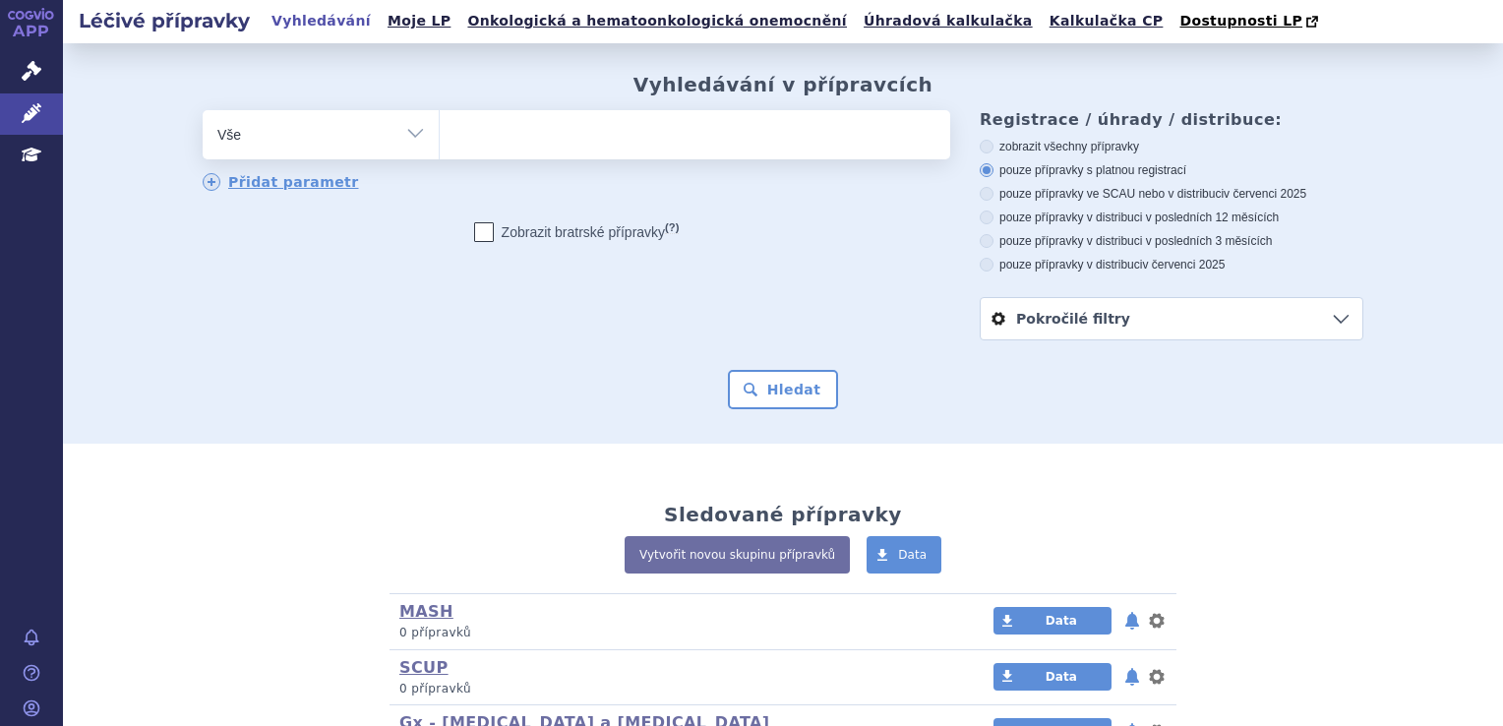
click at [485, 136] on ul at bounding box center [695, 130] width 510 height 41
click at [440, 136] on select at bounding box center [439, 133] width 1 height 49
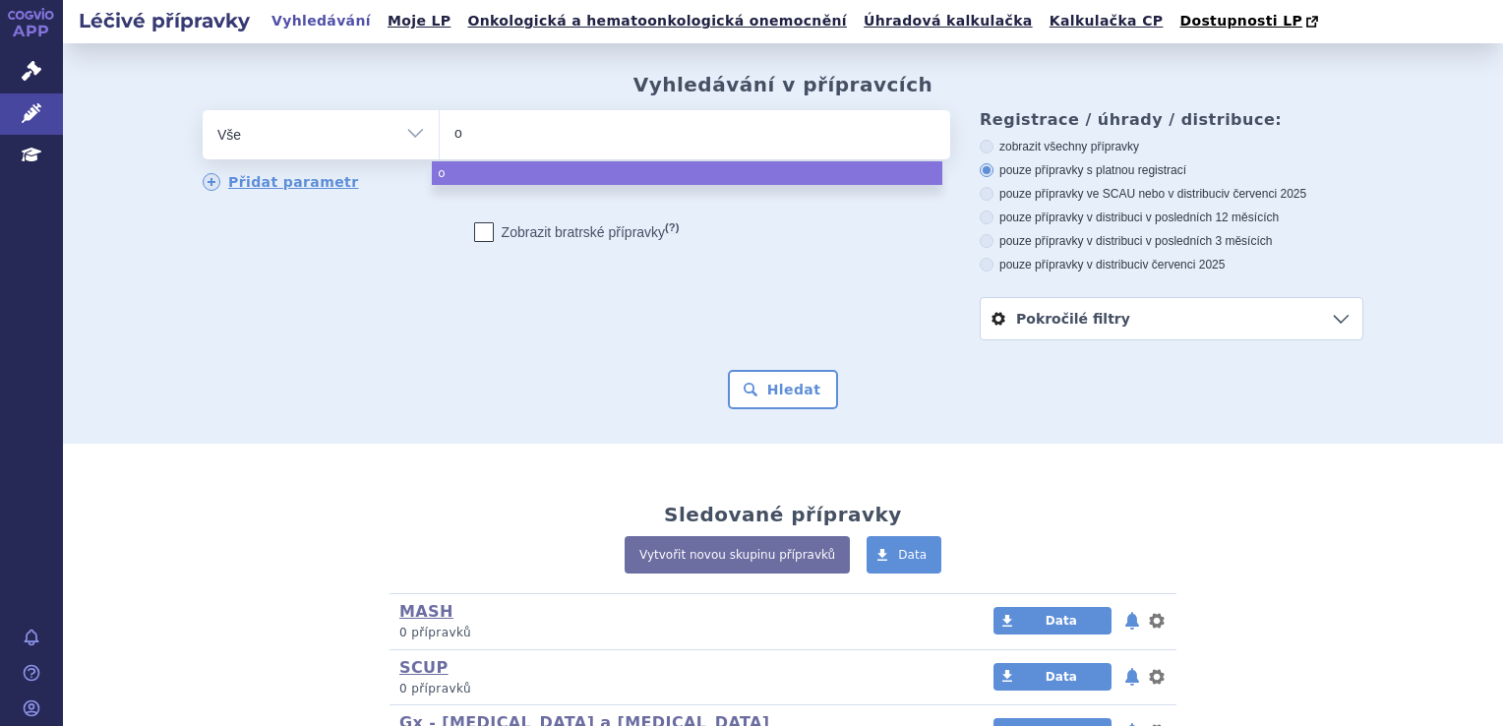
type input "oz"
type input "ozem"
type input "ozempi"
type input "[MEDICAL_DATA]"
select select "[MEDICAL_DATA]"
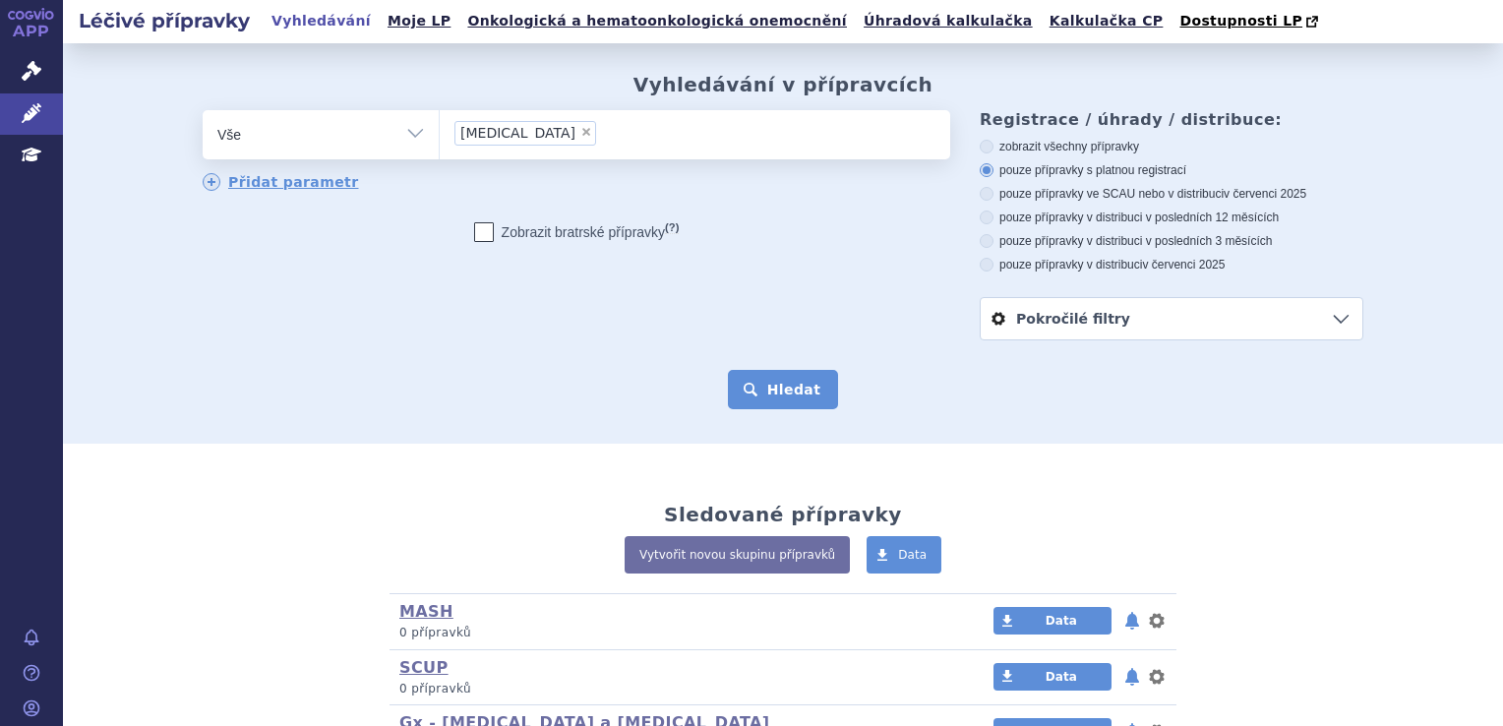
click at [755, 375] on button "Hledat" at bounding box center [783, 389] width 111 height 39
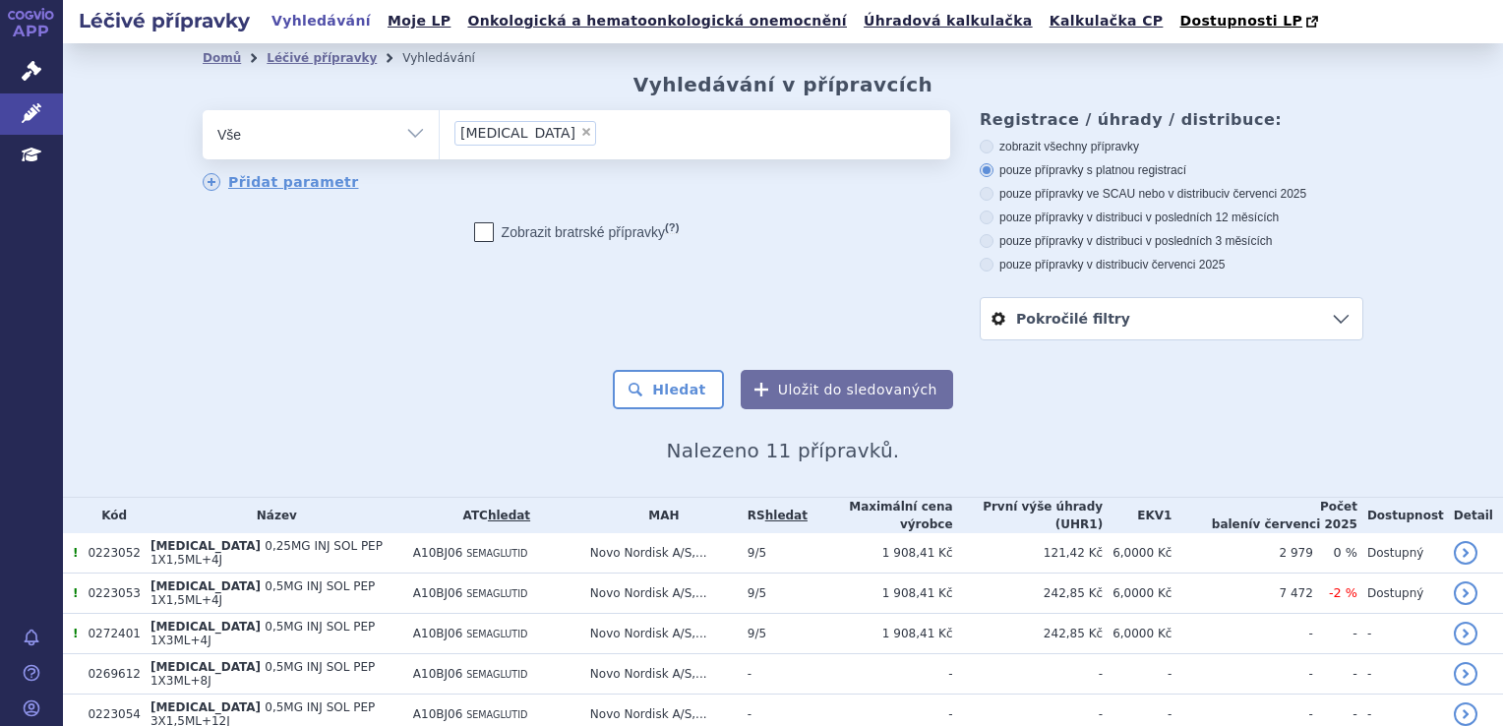
scroll to position [279, 0]
